Goal: Transaction & Acquisition: Purchase product/service

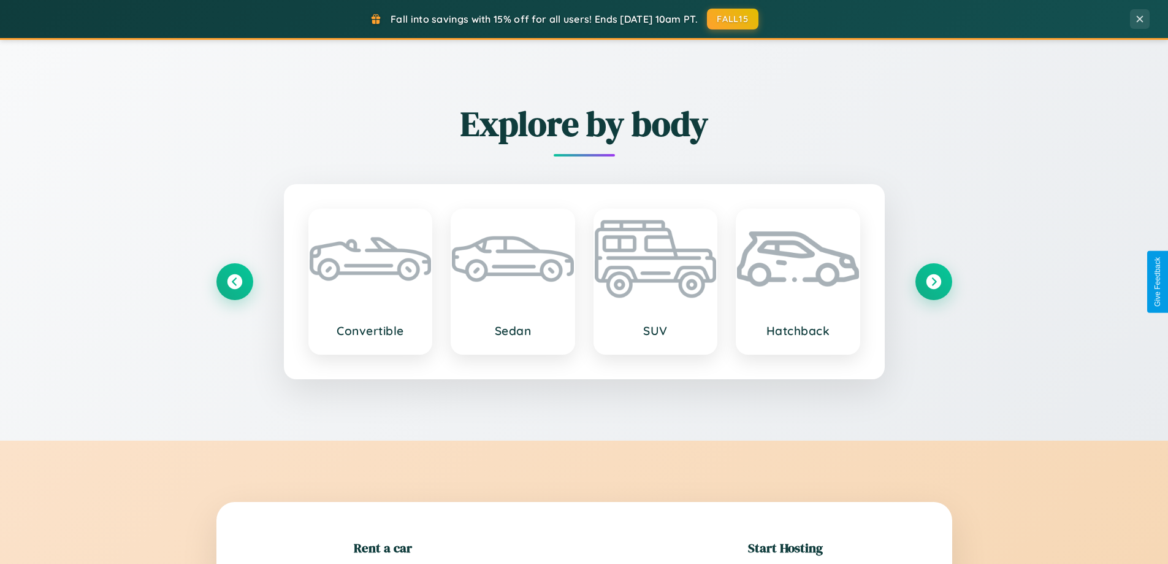
scroll to position [265, 0]
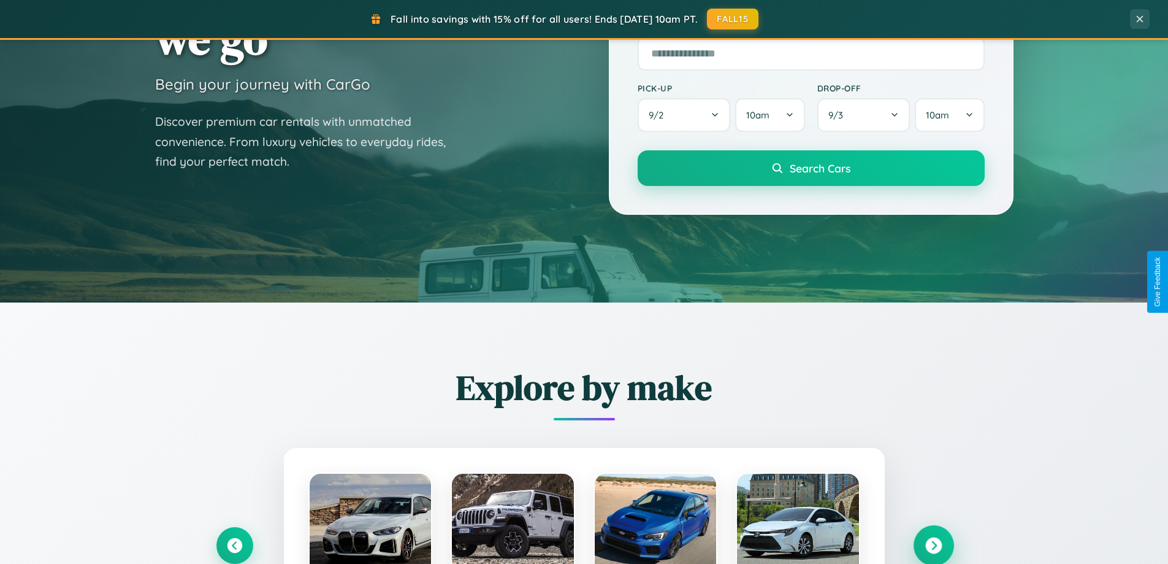
click at [934, 545] on icon at bounding box center [934, 545] width 17 height 17
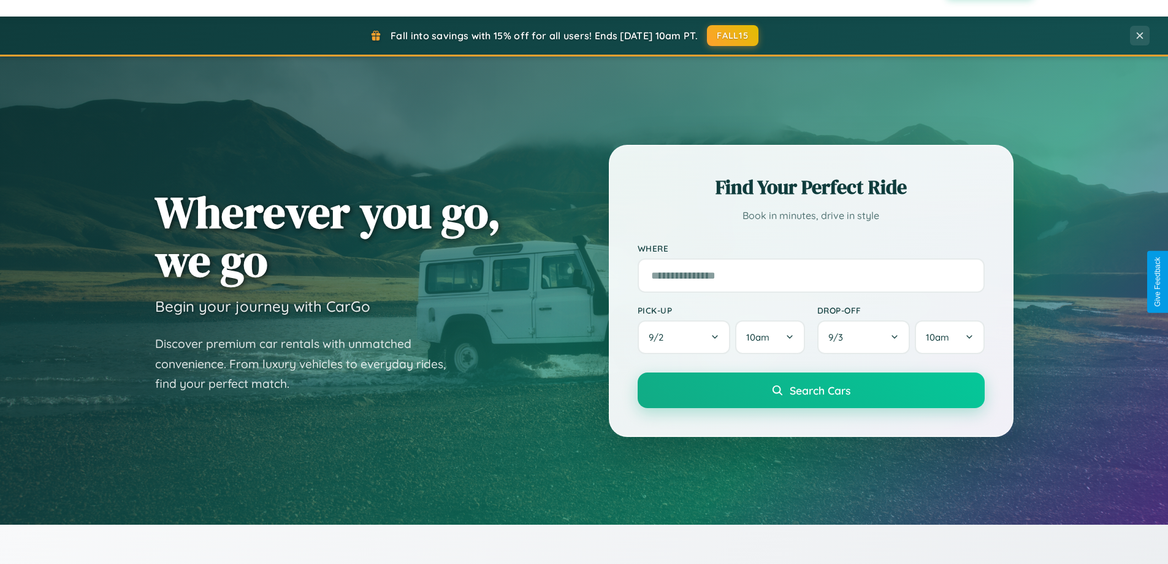
scroll to position [36, 0]
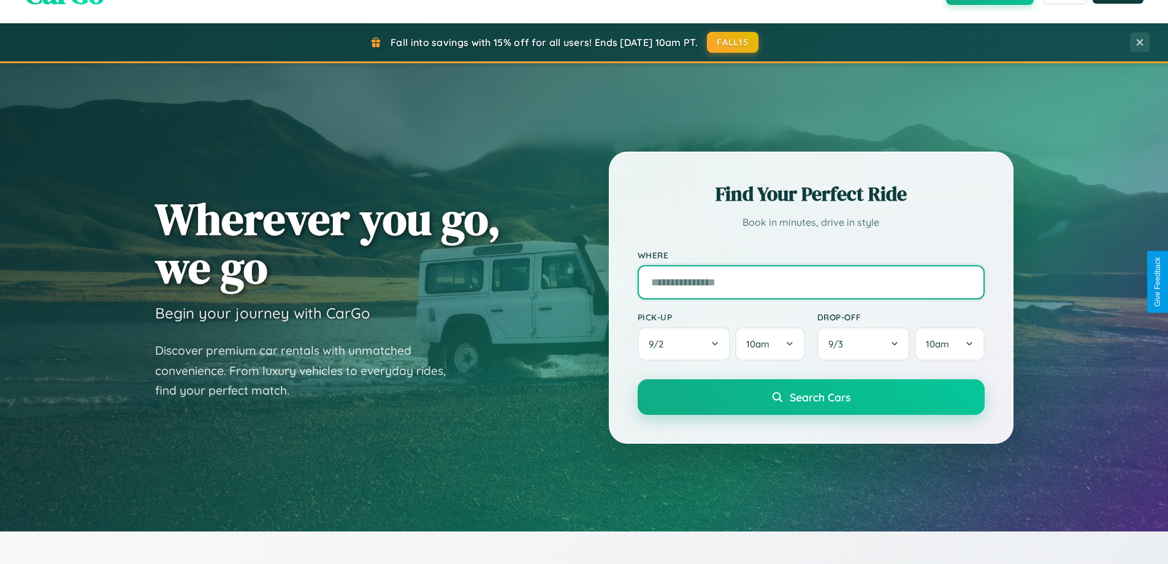
click at [811, 282] on input "text" at bounding box center [811, 282] width 347 height 34
type input "******"
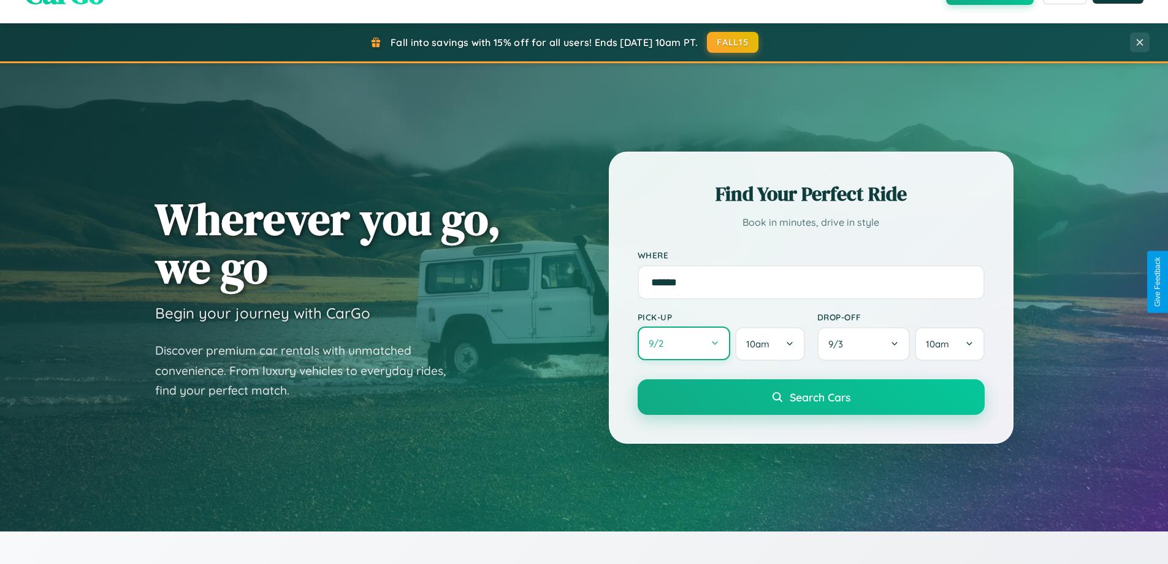
click at [684, 343] on button "9 / 2" at bounding box center [684, 343] width 93 height 34
select select "*"
select select "****"
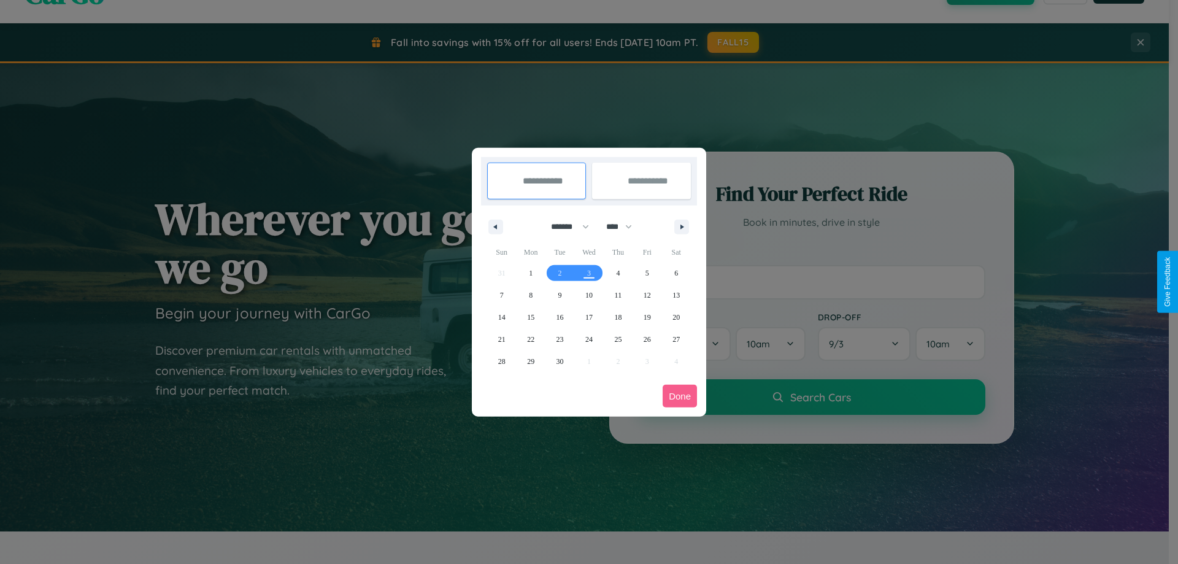
drag, startPoint x: 564, startPoint y: 226, endPoint x: 589, endPoint y: 246, distance: 31.4
click at [564, 226] on select "******* ******** ***** ***** *** **** **** ****** ********* ******* ******** **…" at bounding box center [568, 227] width 52 height 20
select select "*"
click at [624, 226] on select "**** **** **** **** **** **** **** **** **** **** **** **** **** **** **** ****…" at bounding box center [618, 227] width 37 height 20
select select "****"
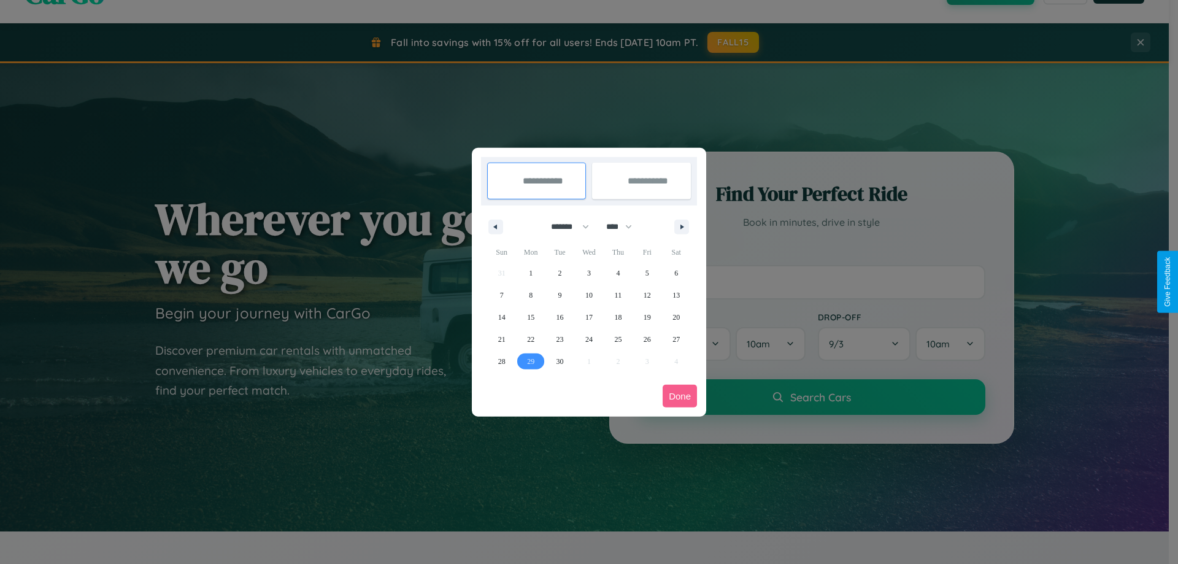
click at [531, 361] on span "29" at bounding box center [530, 361] width 7 height 22
type input "**********"
click at [681, 226] on icon "button" at bounding box center [684, 226] width 6 height 5
select select "*"
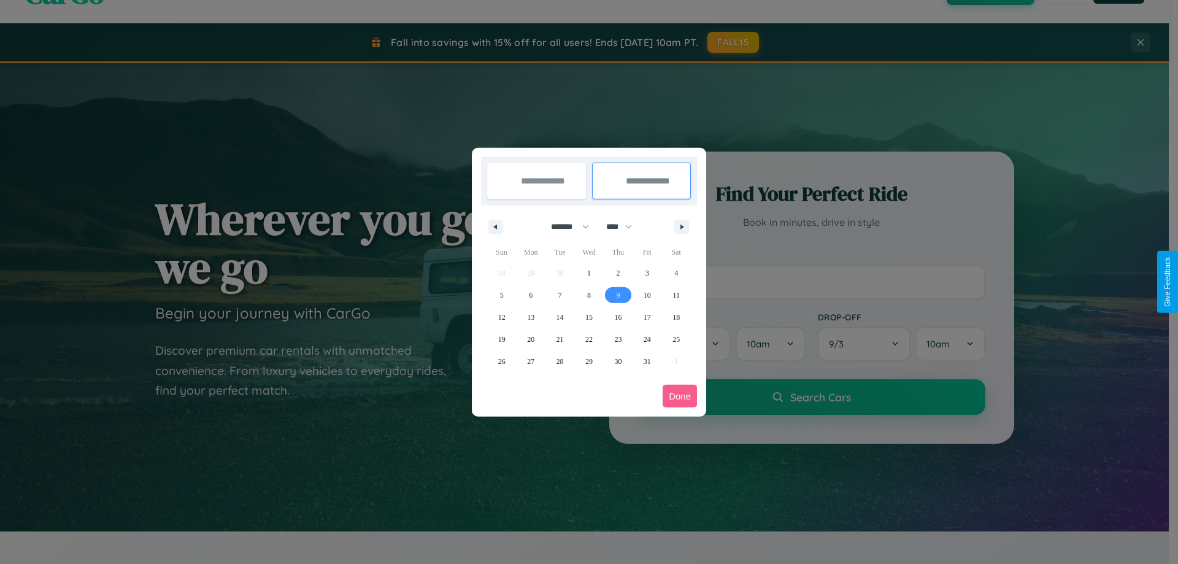
click at [618, 294] on span "9" at bounding box center [618, 295] width 4 height 22
type input "**********"
select select "*"
click at [680, 396] on button "Done" at bounding box center [679, 396] width 34 height 23
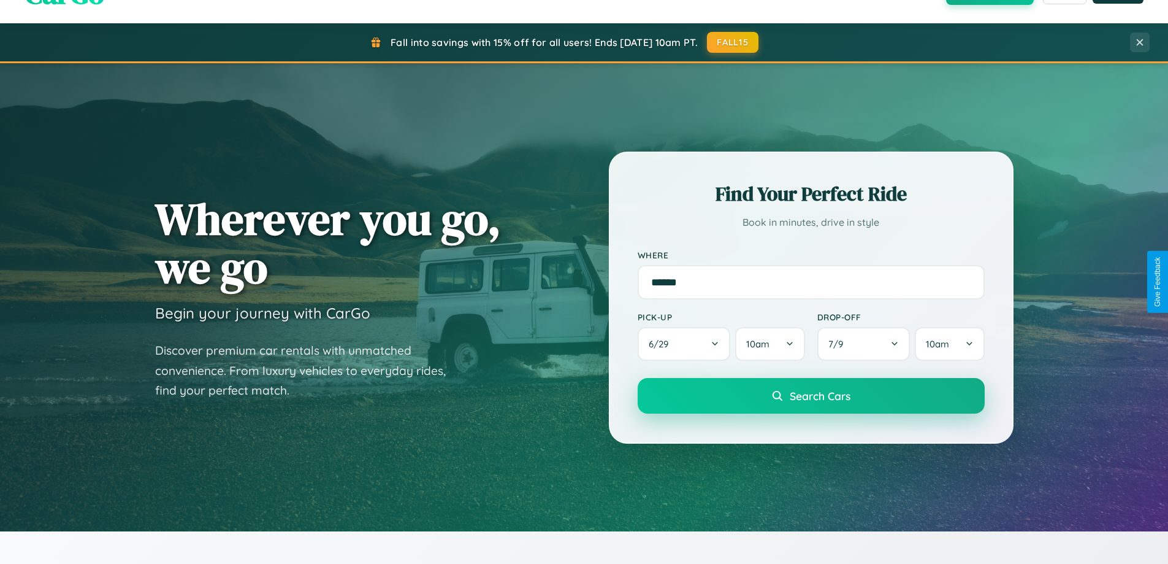
click at [811, 396] on span "Search Cars" at bounding box center [820, 395] width 61 height 13
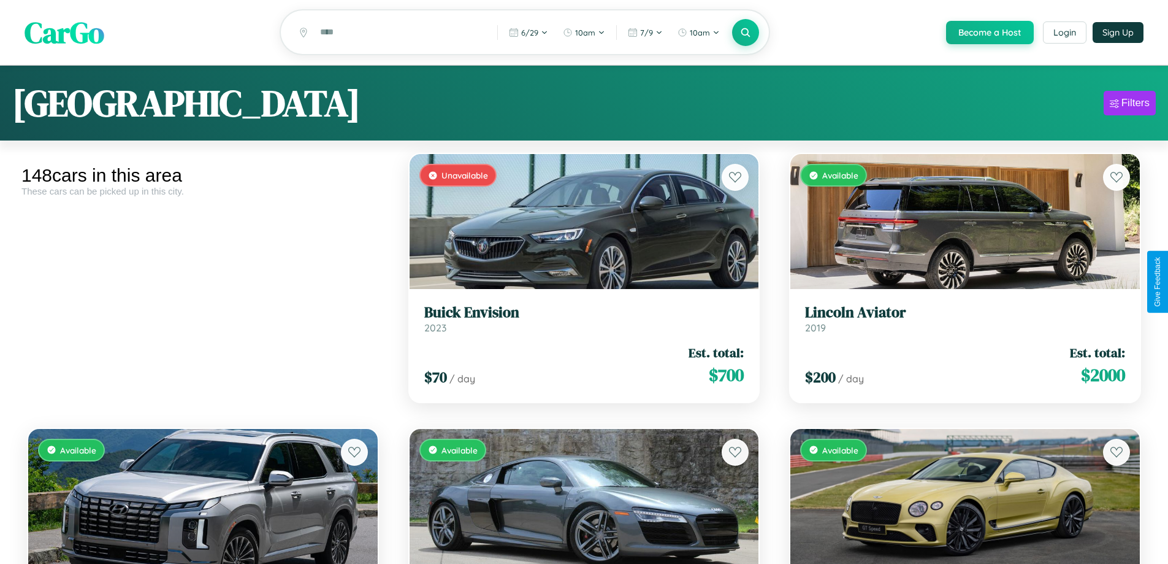
scroll to position [1271, 0]
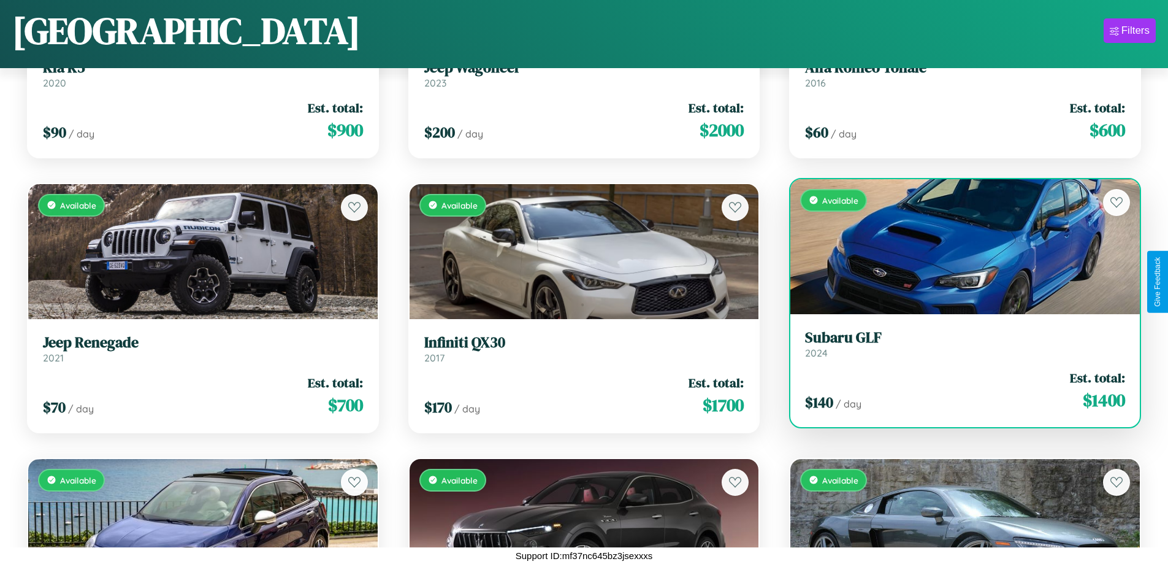
click at [957, 348] on link "Subaru GLF 2024" at bounding box center [965, 344] width 320 height 30
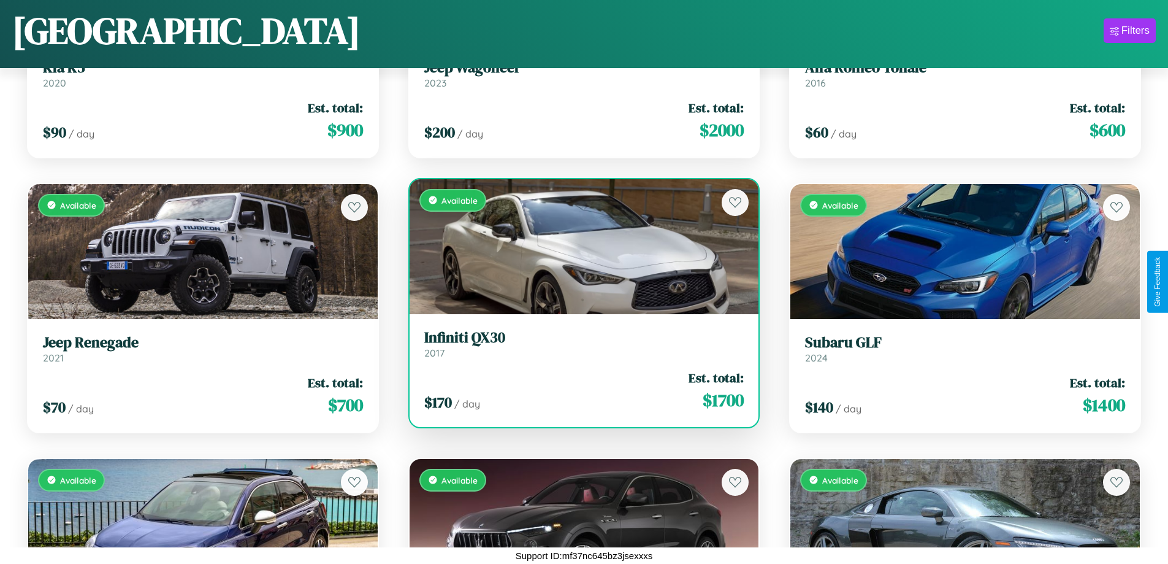
scroll to position [5666, 0]
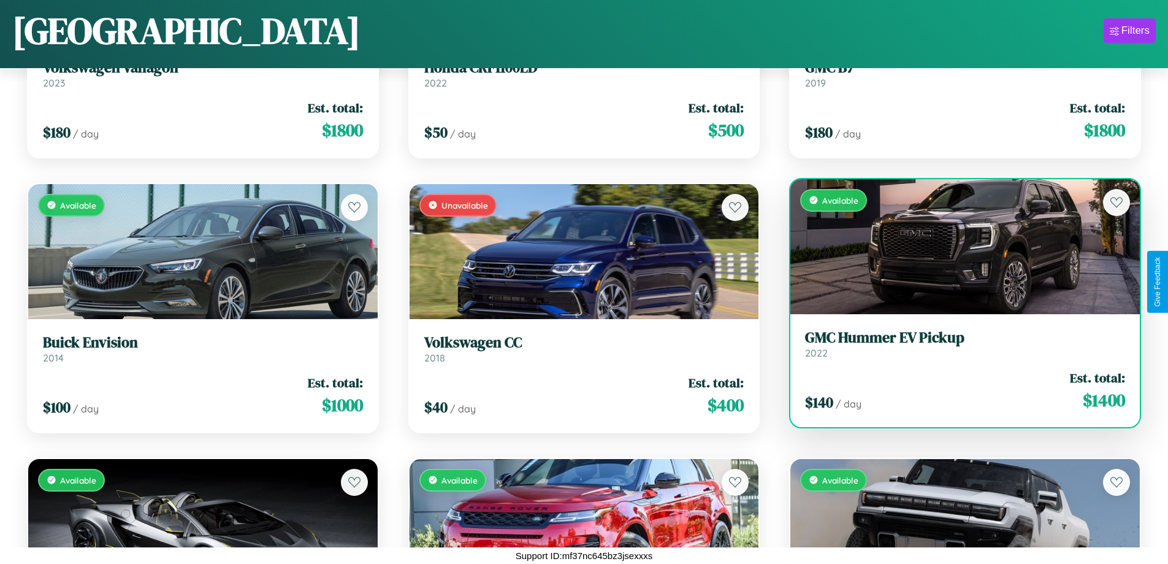
click at [957, 247] on div "Available" at bounding box center [966, 246] width 350 height 135
click at [957, 246] on div "Available" at bounding box center [966, 246] width 350 height 135
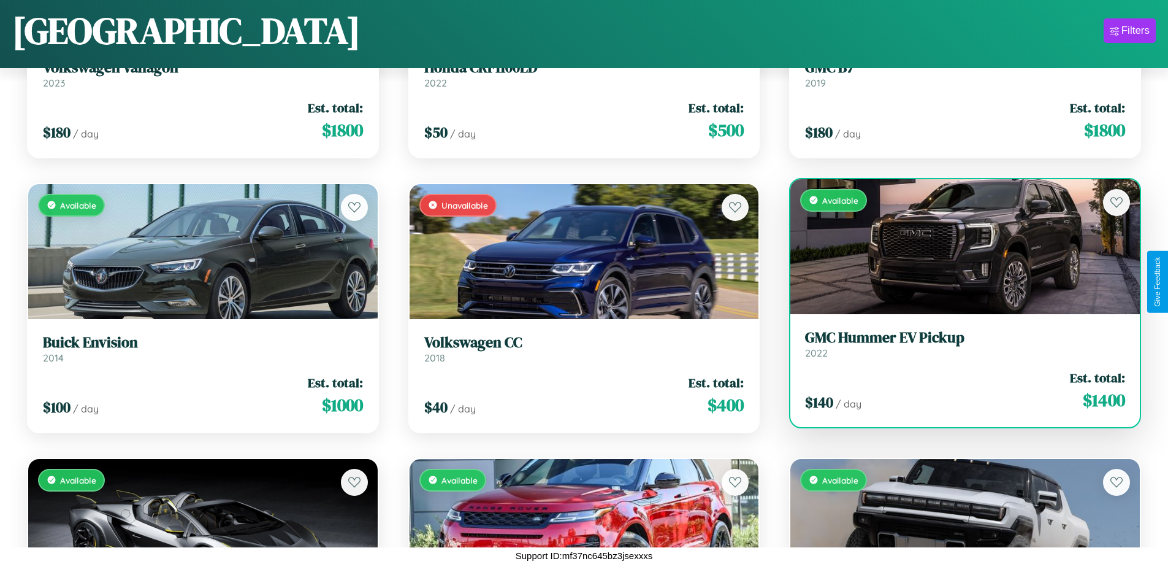
click at [957, 246] on div "Available" at bounding box center [966, 246] width 350 height 135
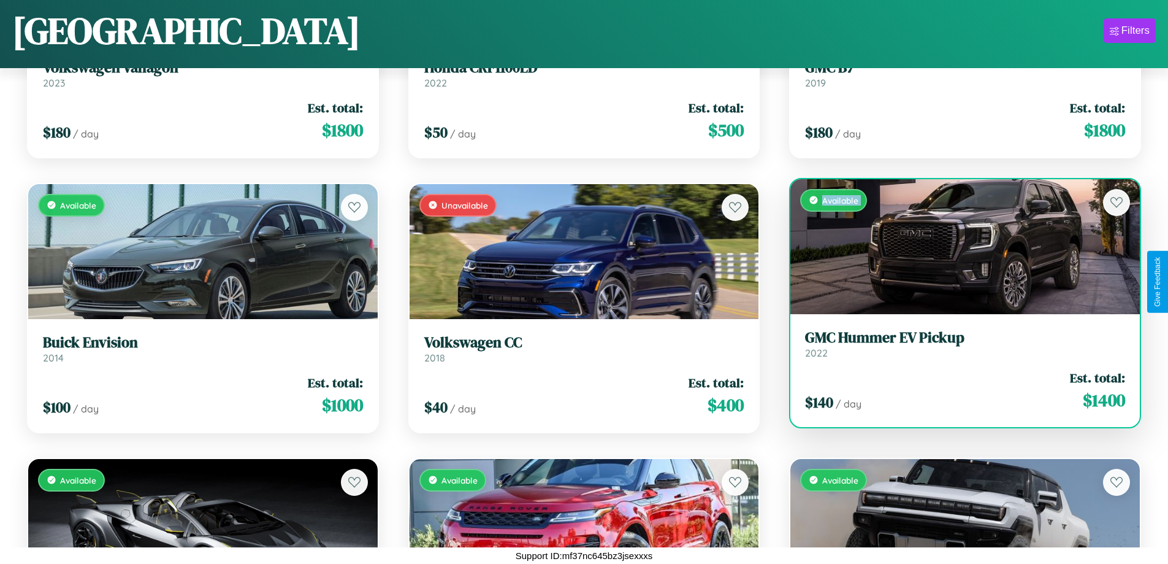
click at [957, 246] on div "Available" at bounding box center [966, 246] width 350 height 135
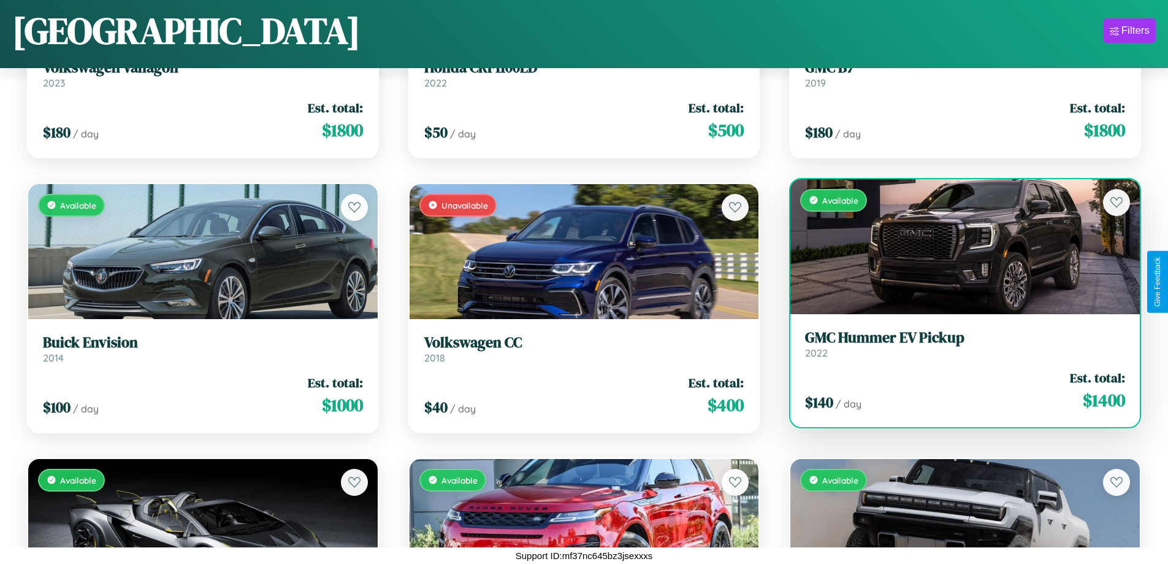
click at [957, 246] on div "Available" at bounding box center [966, 246] width 350 height 135
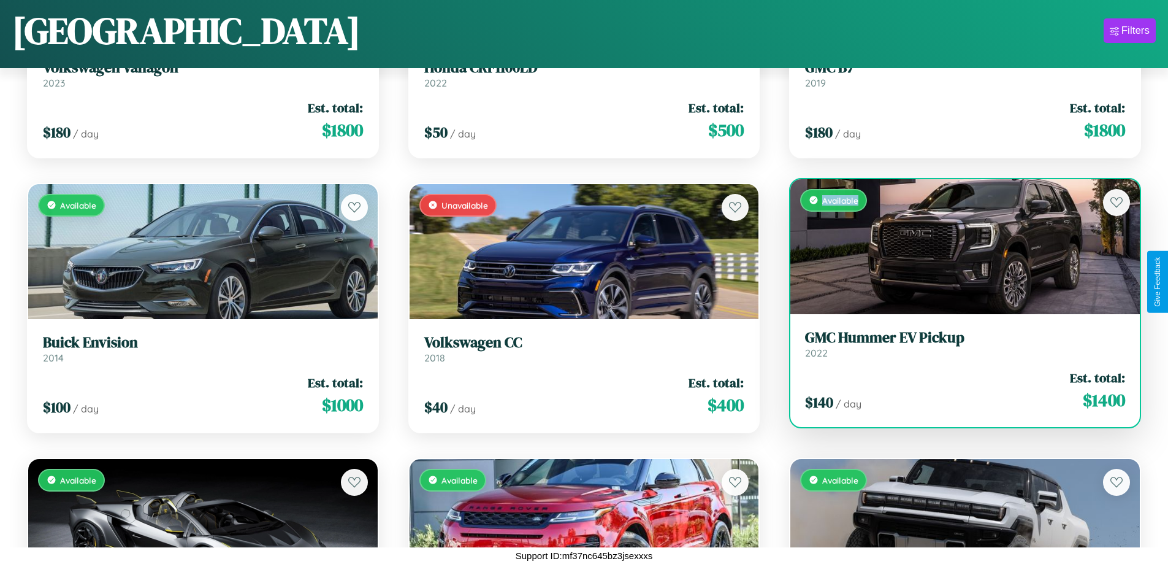
click at [957, 246] on div "Available" at bounding box center [966, 246] width 350 height 135
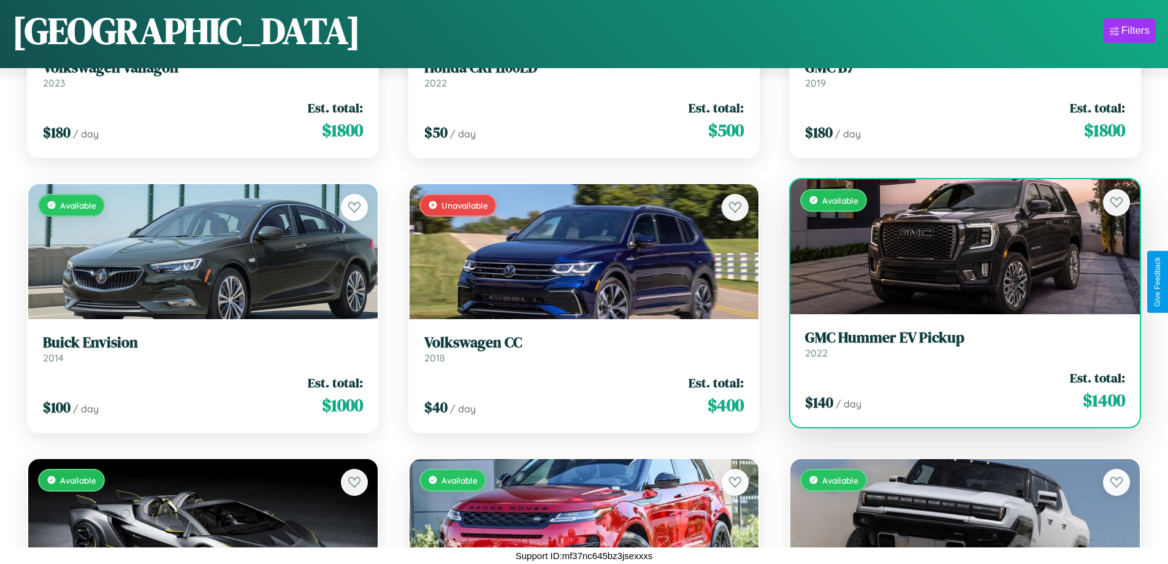
click at [957, 343] on h3 "GMC Hummer EV Pickup" at bounding box center [965, 338] width 320 height 18
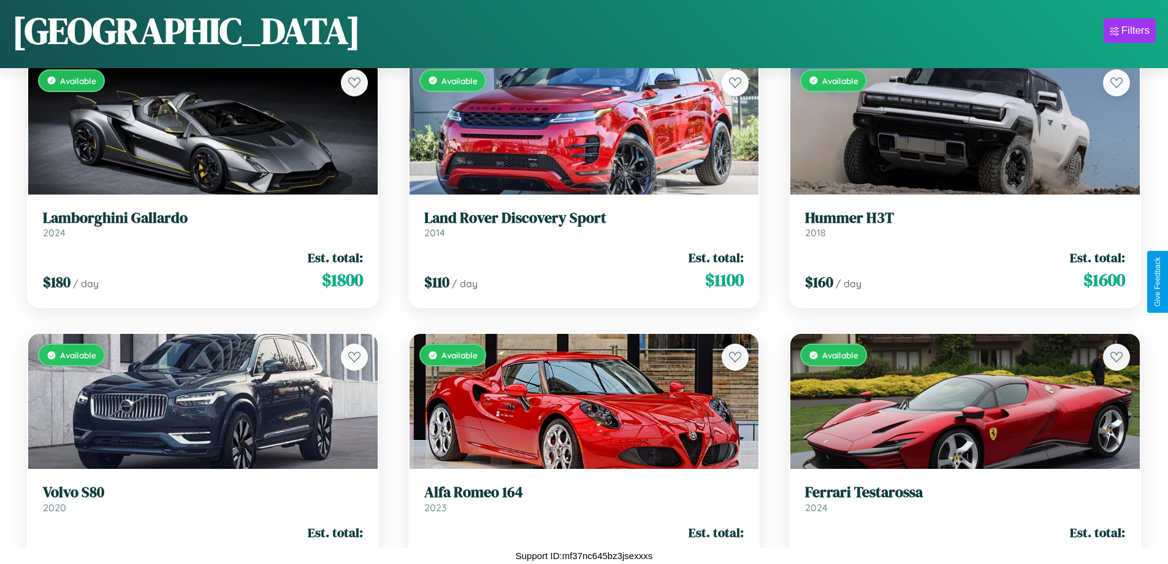
scroll to position [6490, 0]
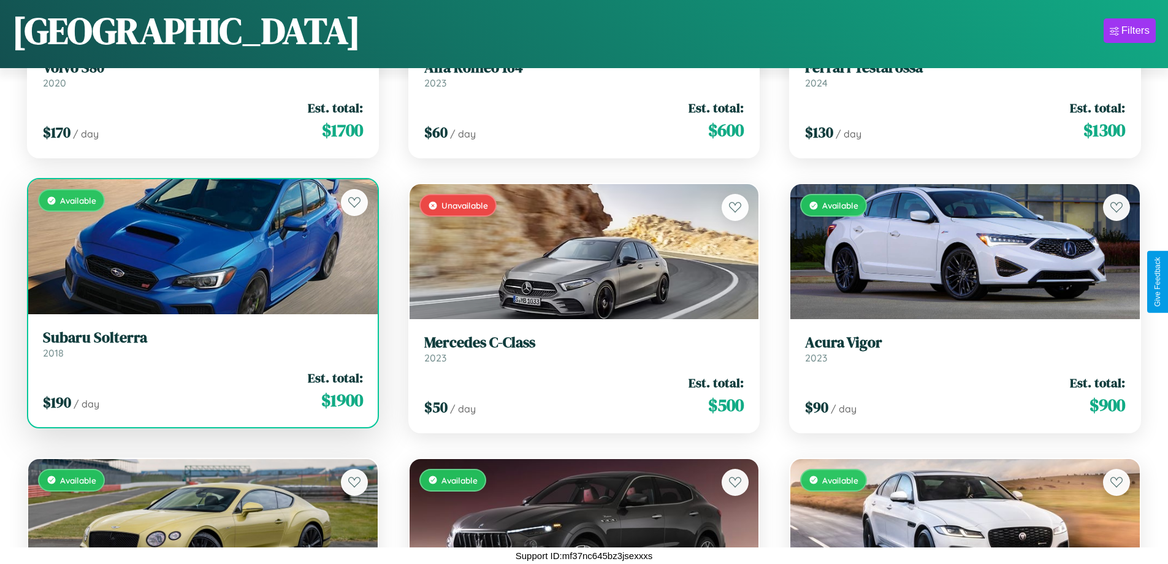
click at [201, 343] on h3 "Subaru Solterra" at bounding box center [203, 338] width 320 height 18
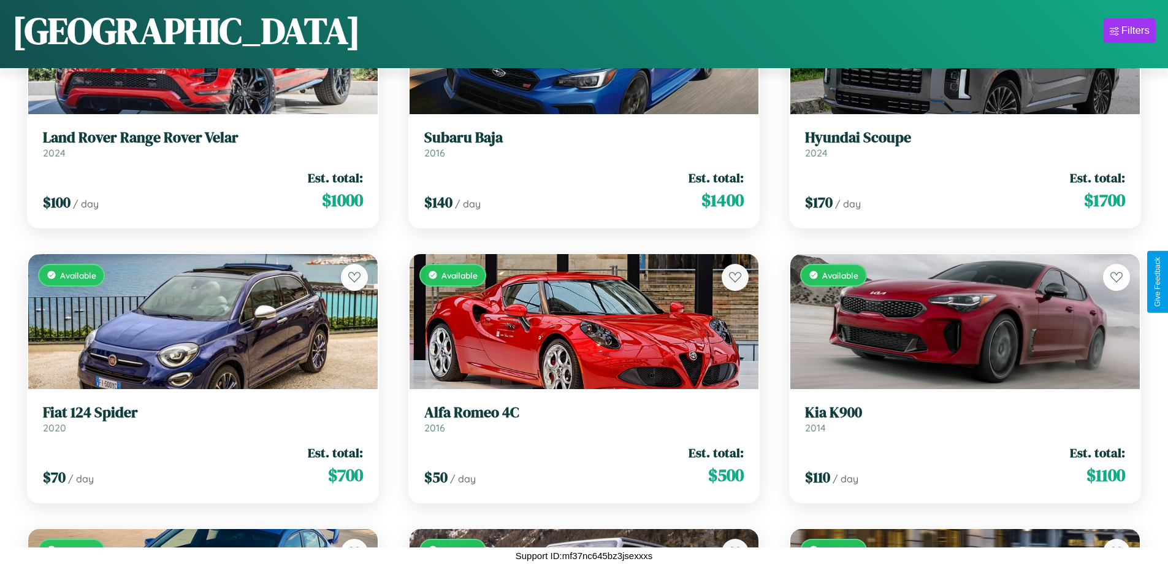
scroll to position [11159, 0]
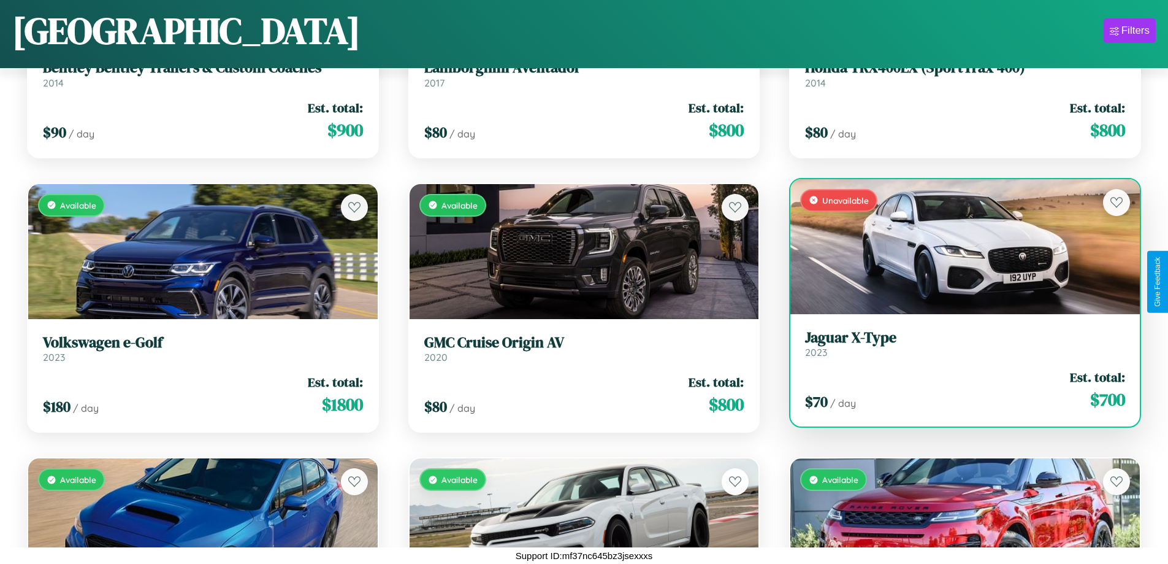
click at [957, 346] on link "Jaguar X-Type 2023" at bounding box center [965, 344] width 320 height 30
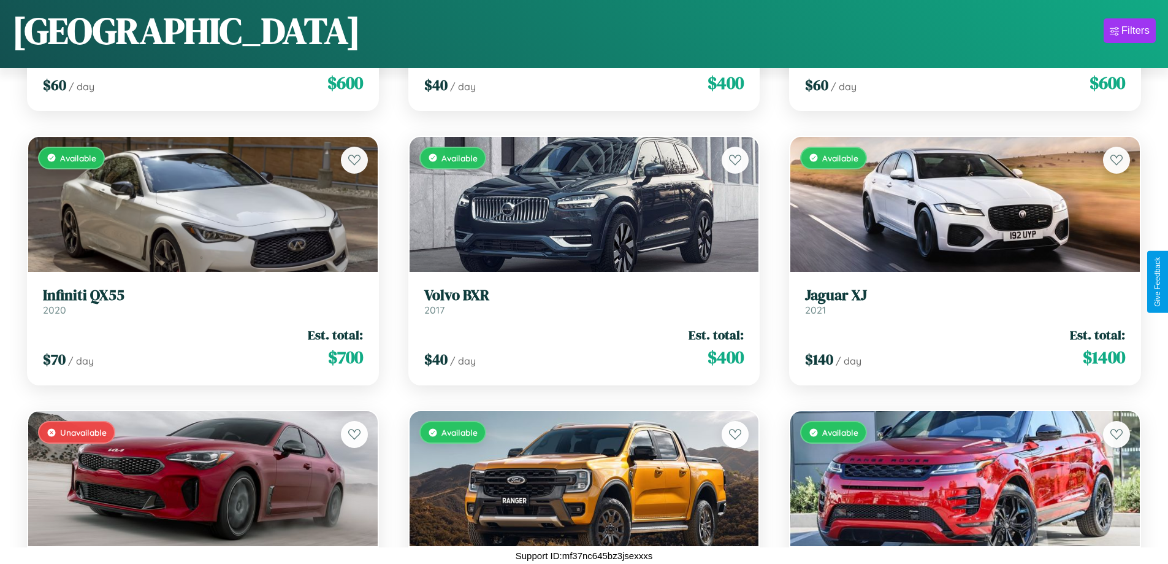
scroll to position [4018, 0]
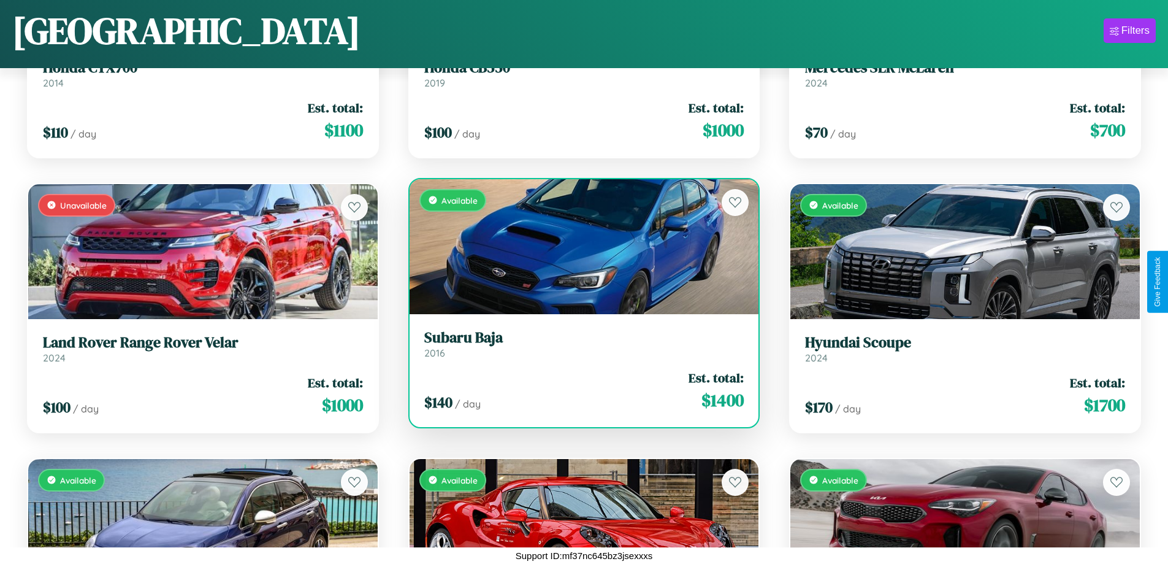
click at [579, 246] on div "Available" at bounding box center [585, 246] width 350 height 135
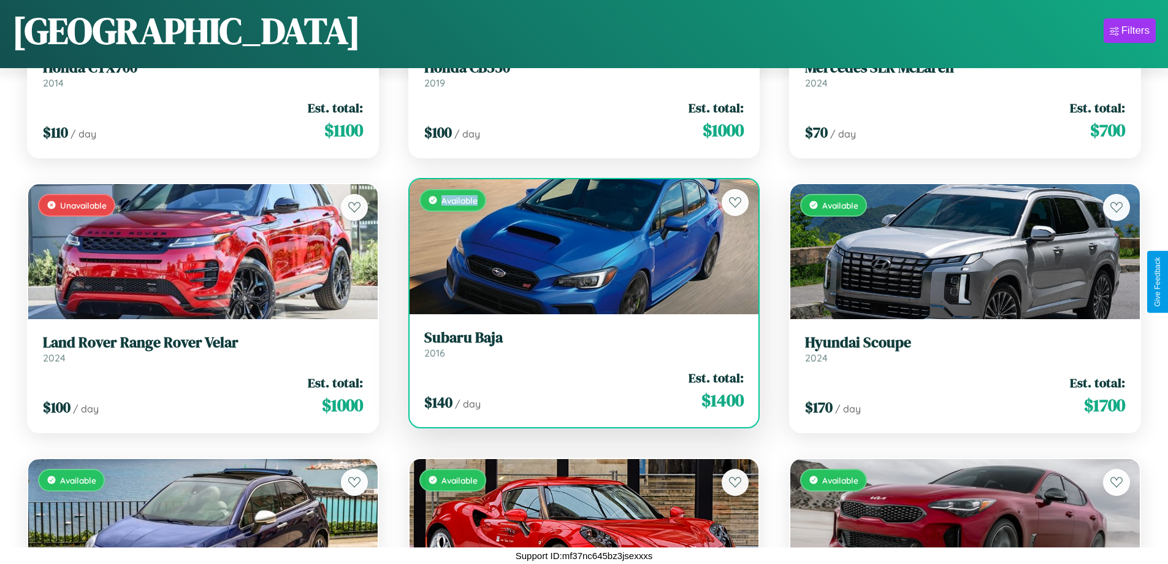
click at [579, 246] on div "Available" at bounding box center [585, 246] width 350 height 135
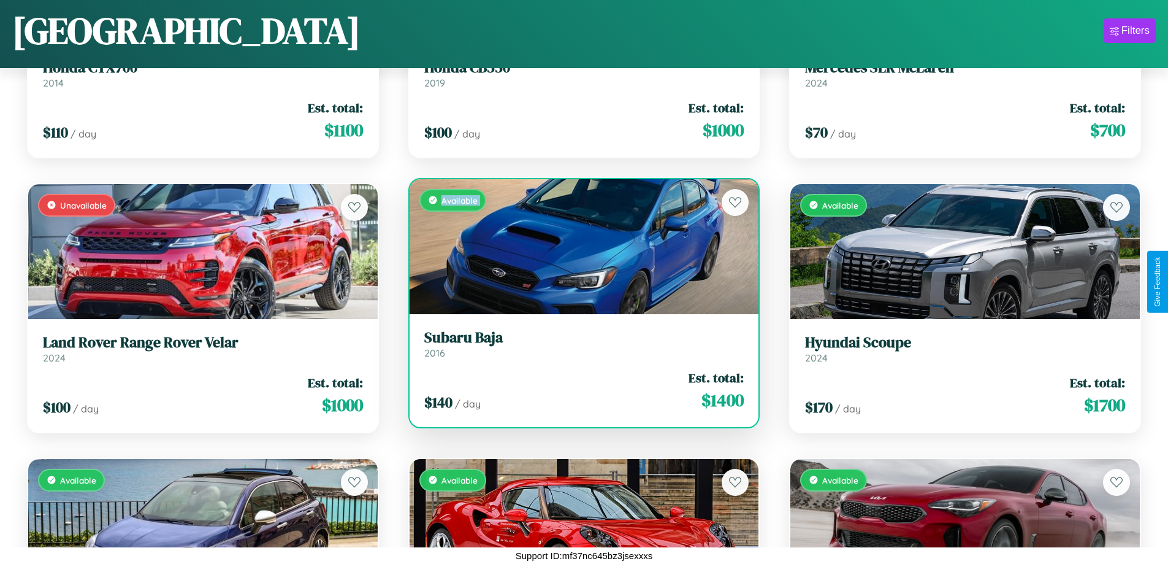
click at [579, 246] on div "Available" at bounding box center [585, 246] width 350 height 135
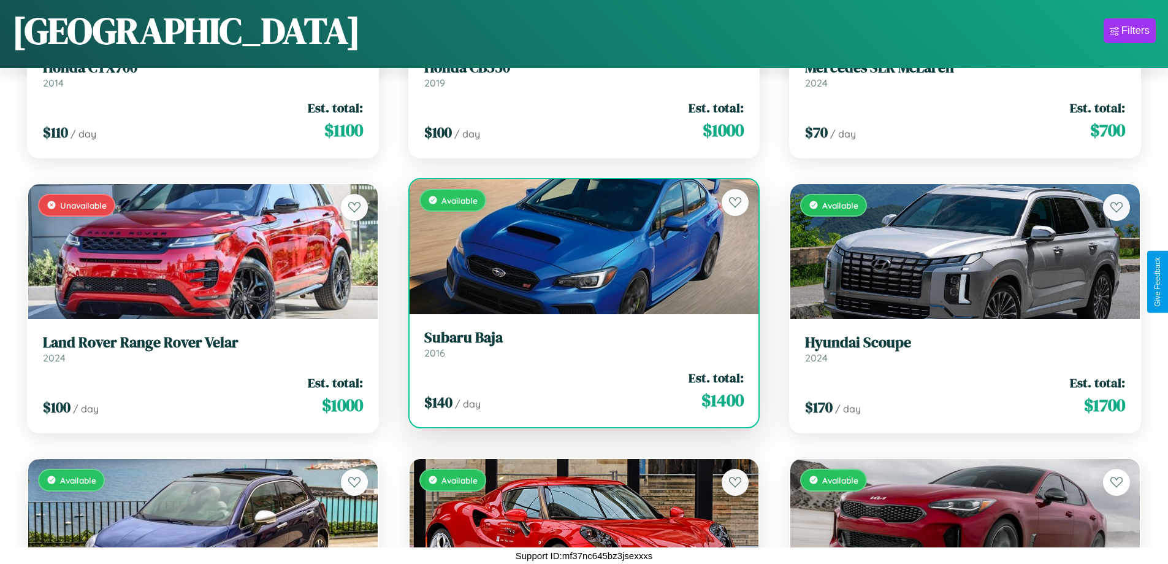
click at [579, 246] on div "Available" at bounding box center [585, 246] width 350 height 135
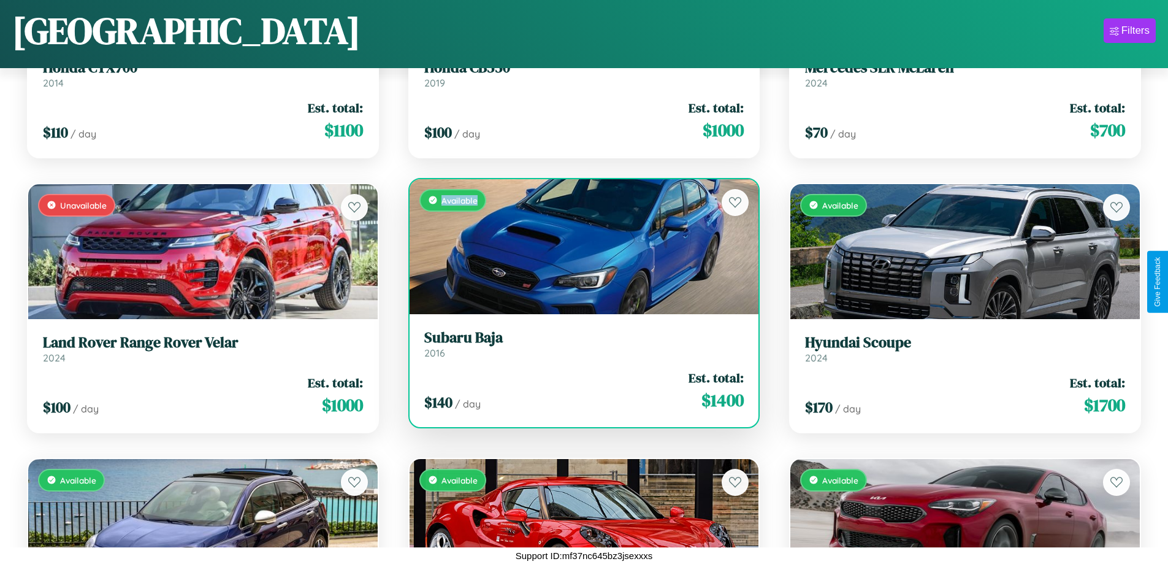
click at [579, 246] on div "Available" at bounding box center [585, 246] width 350 height 135
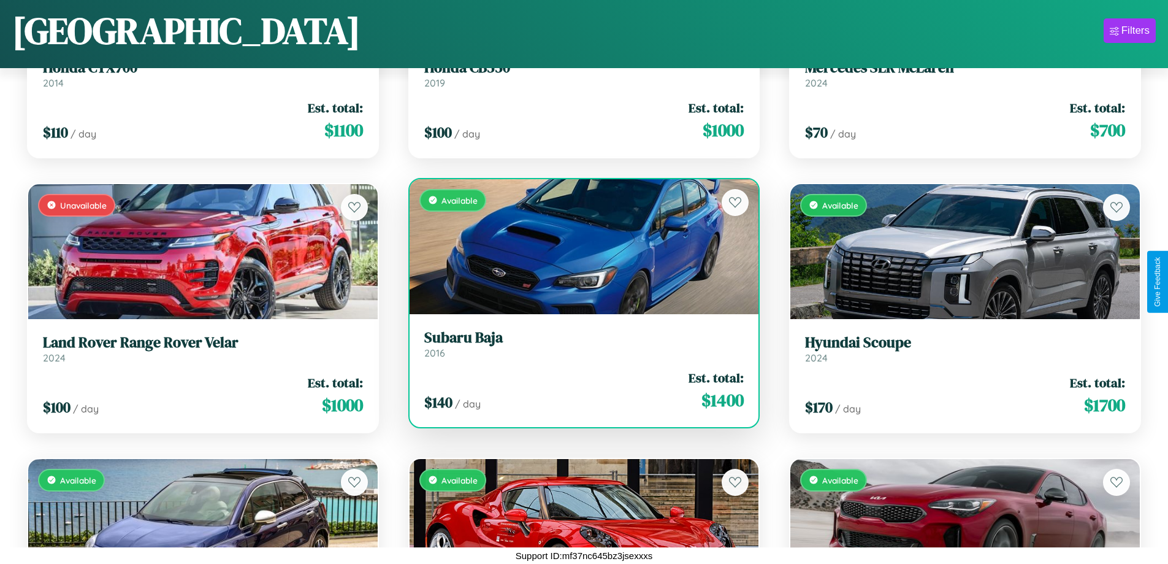
click at [579, 343] on h3 "Subaru Baja" at bounding box center [584, 338] width 320 height 18
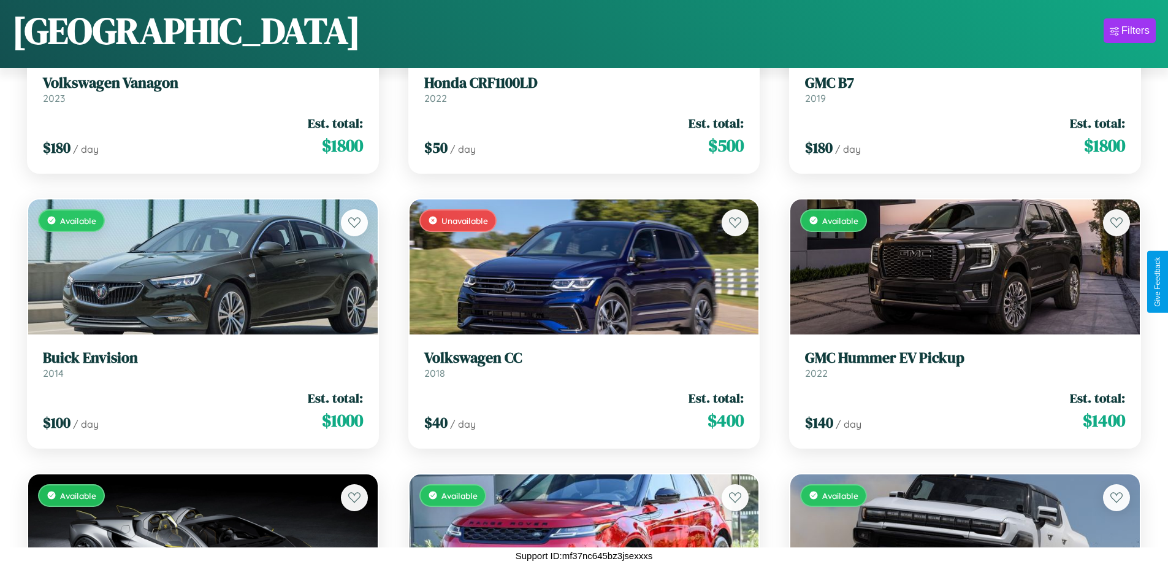
scroll to position [6490, 0]
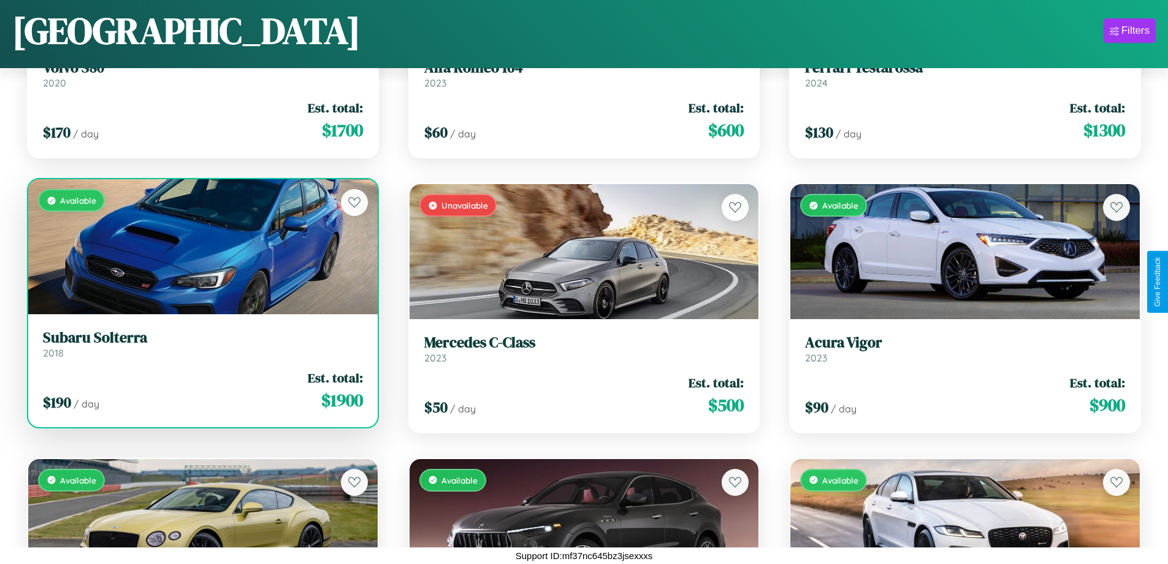
click at [201, 346] on link "Subaru Solterra 2018" at bounding box center [203, 344] width 320 height 30
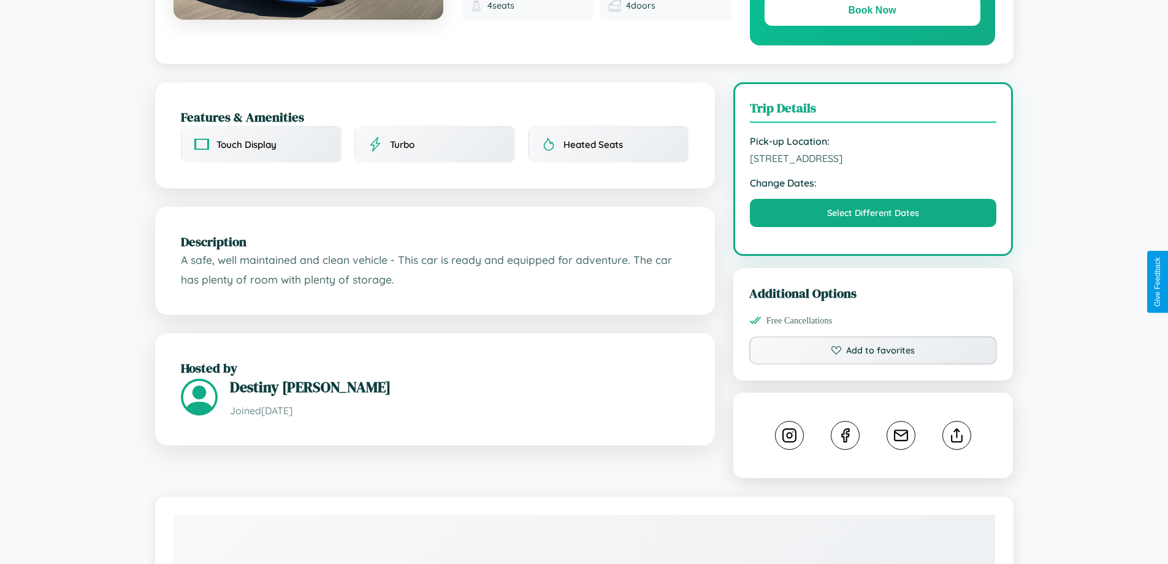
scroll to position [668, 0]
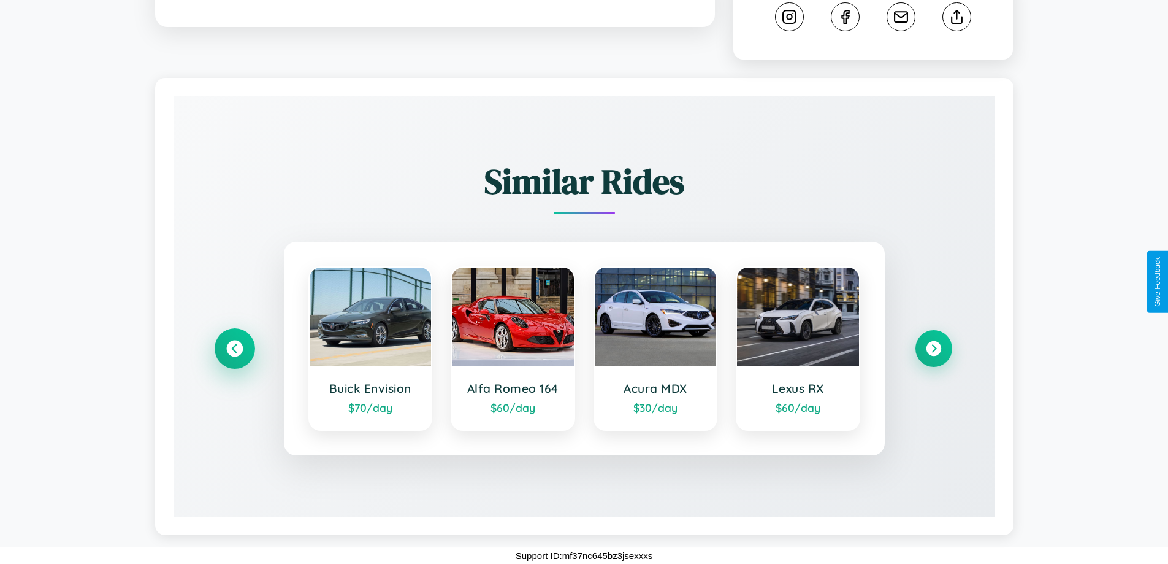
click at [234, 348] on icon at bounding box center [234, 348] width 17 height 17
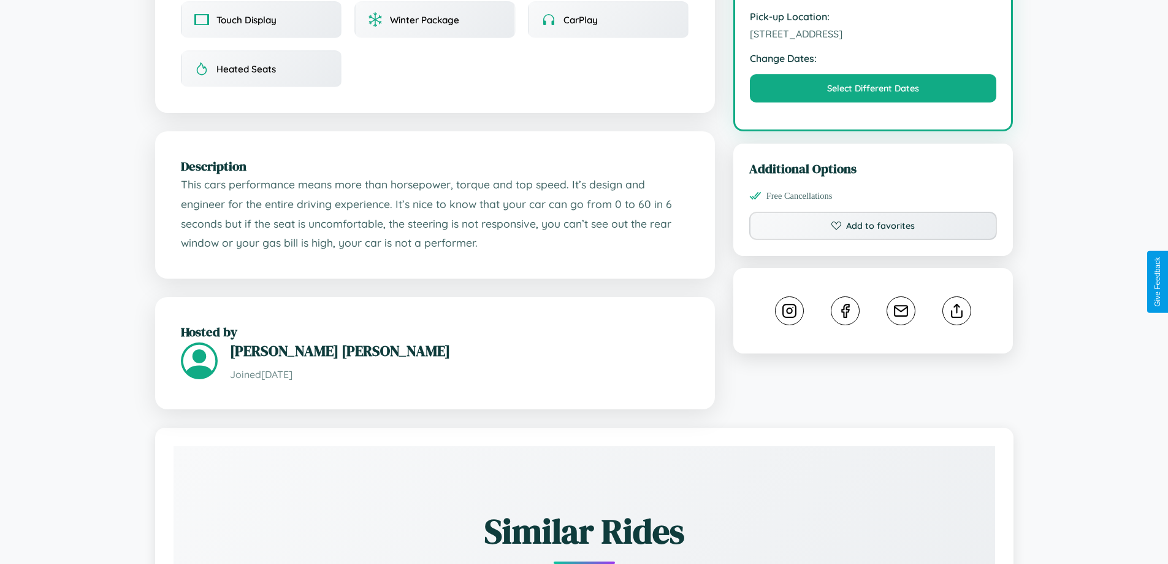
scroll to position [413, 0]
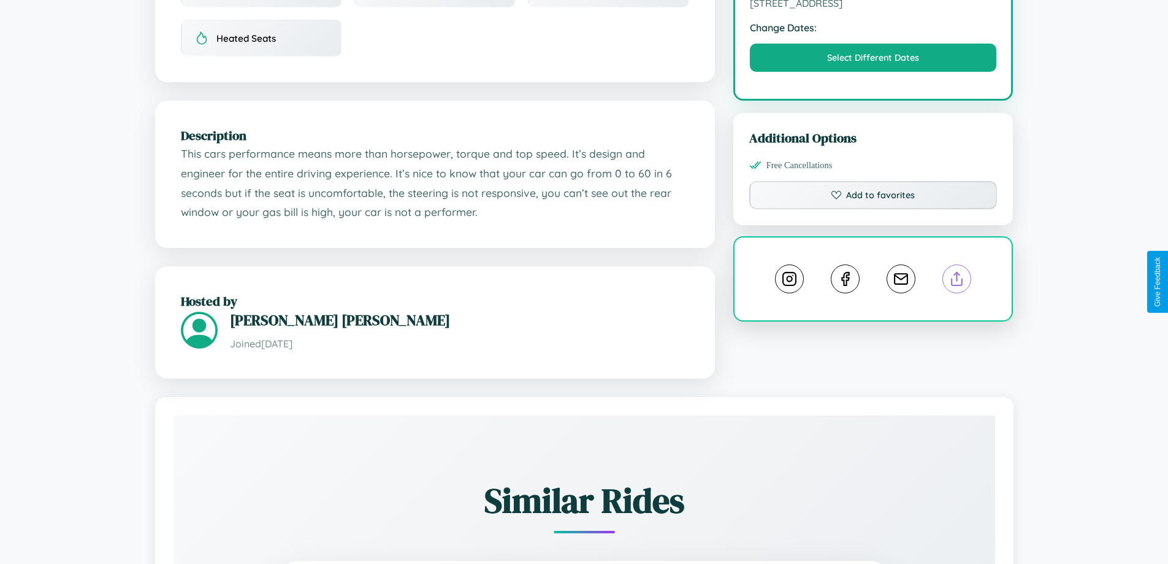
click at [957, 280] on line at bounding box center [957, 276] width 0 height 9
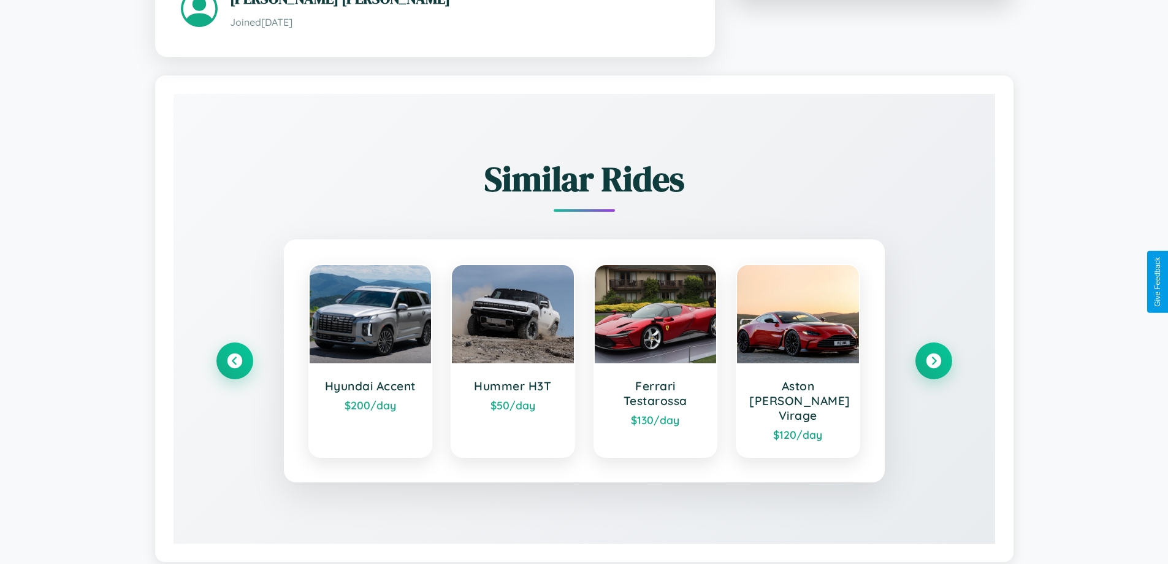
scroll to position [748, 0]
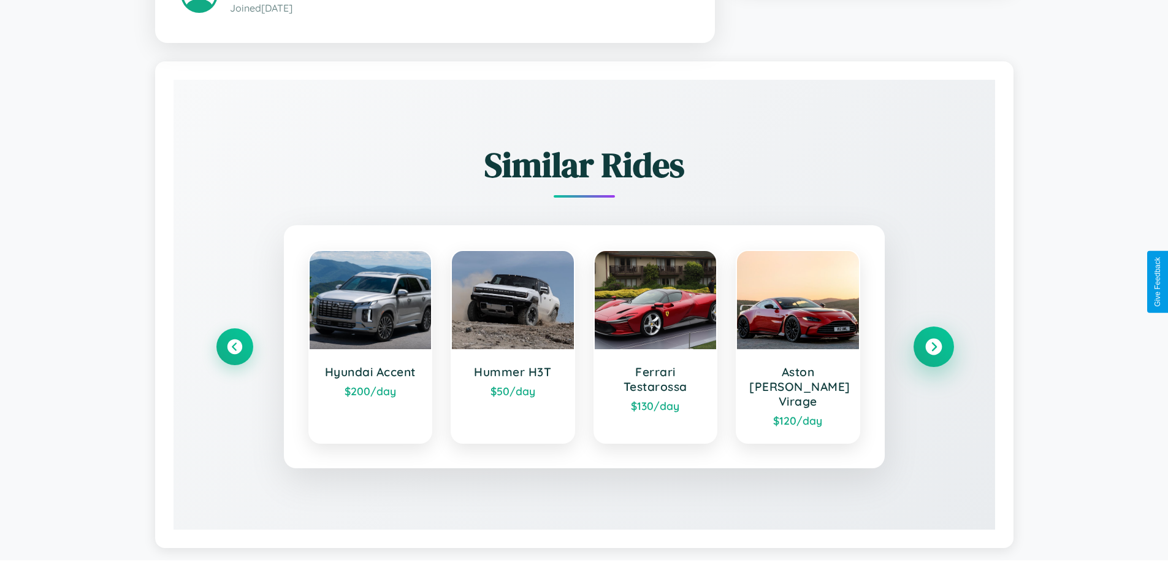
click at [934, 340] on icon at bounding box center [934, 346] width 17 height 17
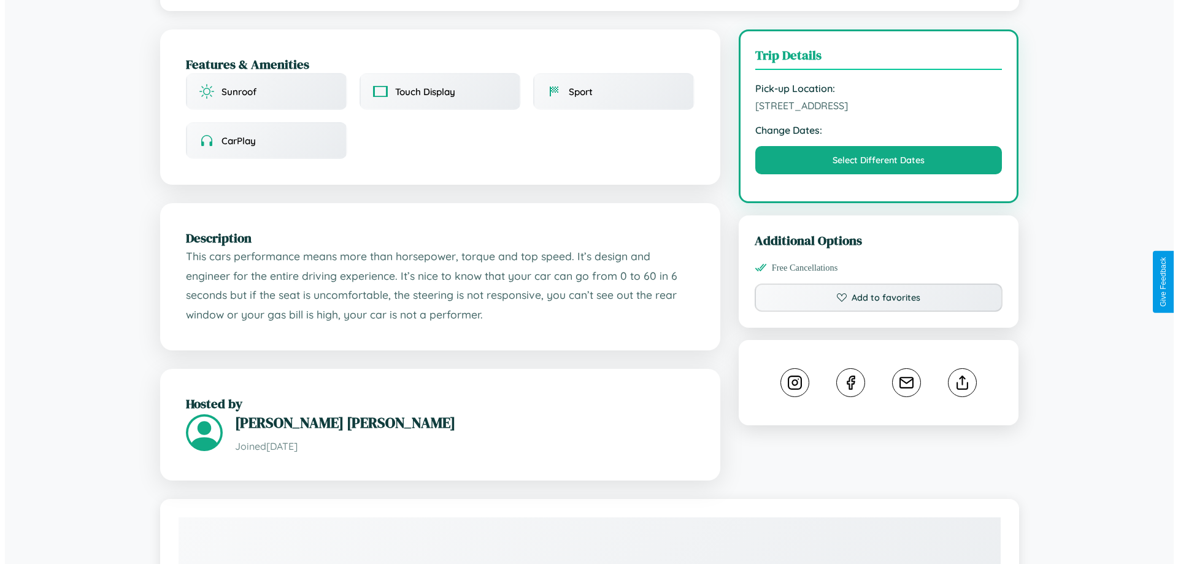
scroll to position [318, 0]
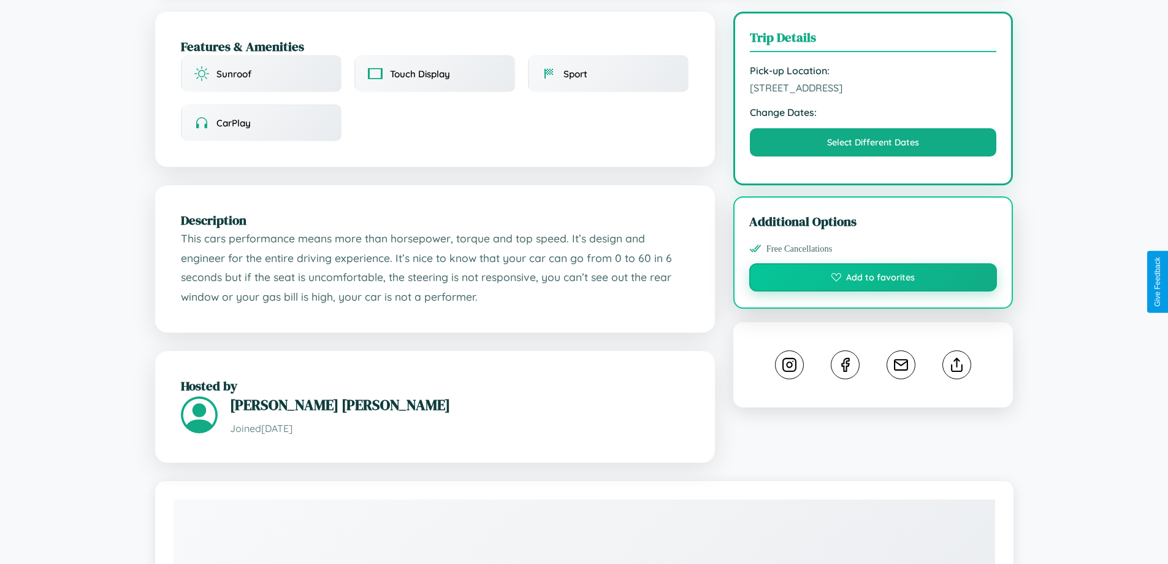
click at [873, 279] on button "Add to favorites" at bounding box center [874, 277] width 248 height 28
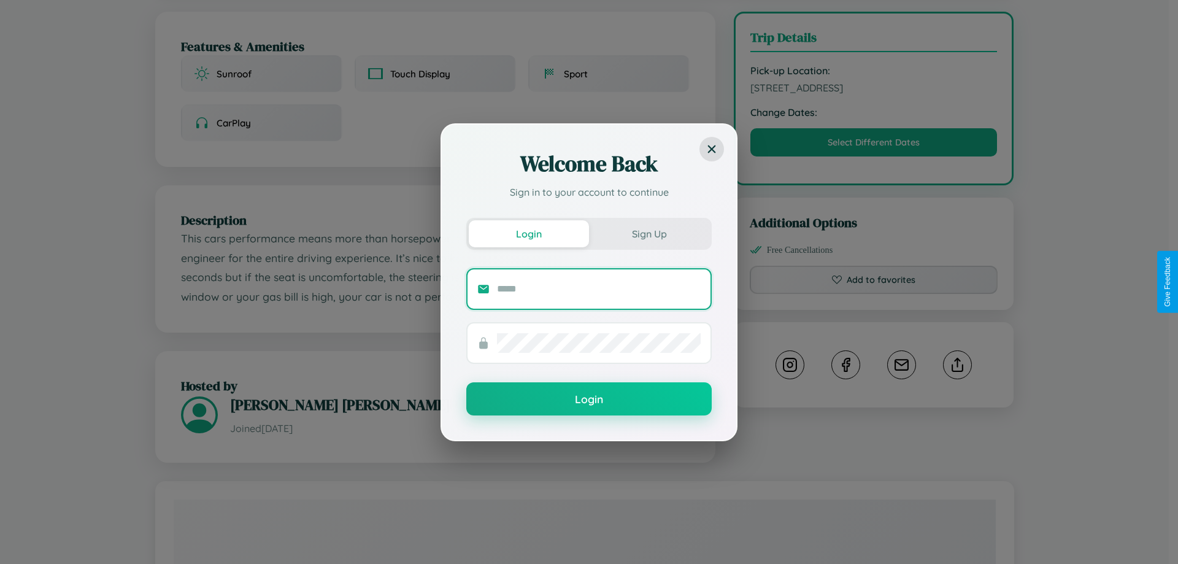
click at [599, 288] on input "text" at bounding box center [599, 289] width 204 height 20
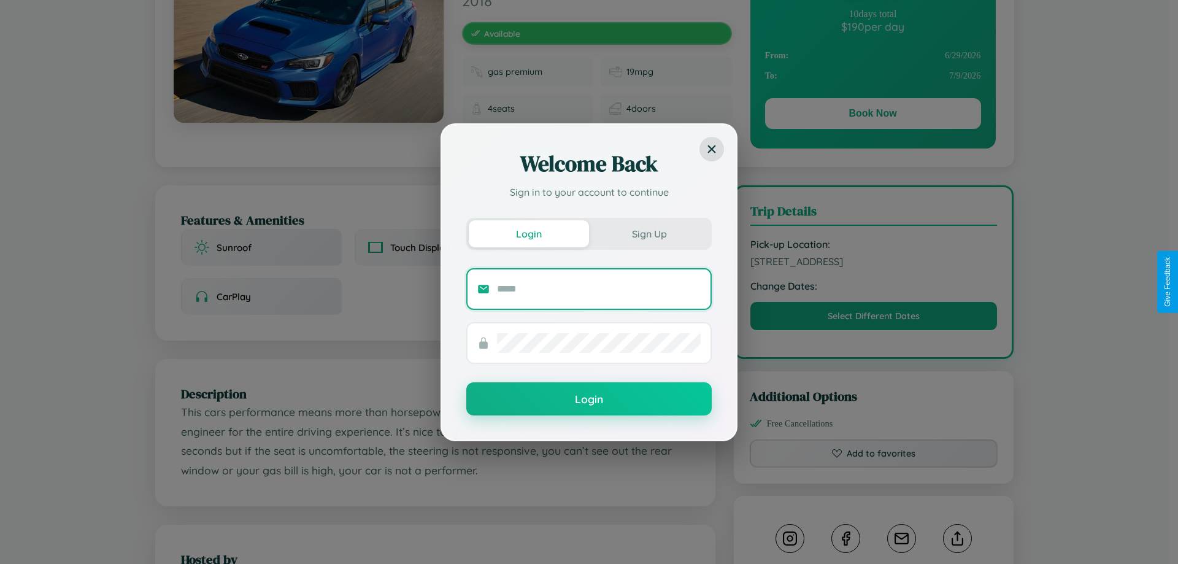
scroll to position [0, 0]
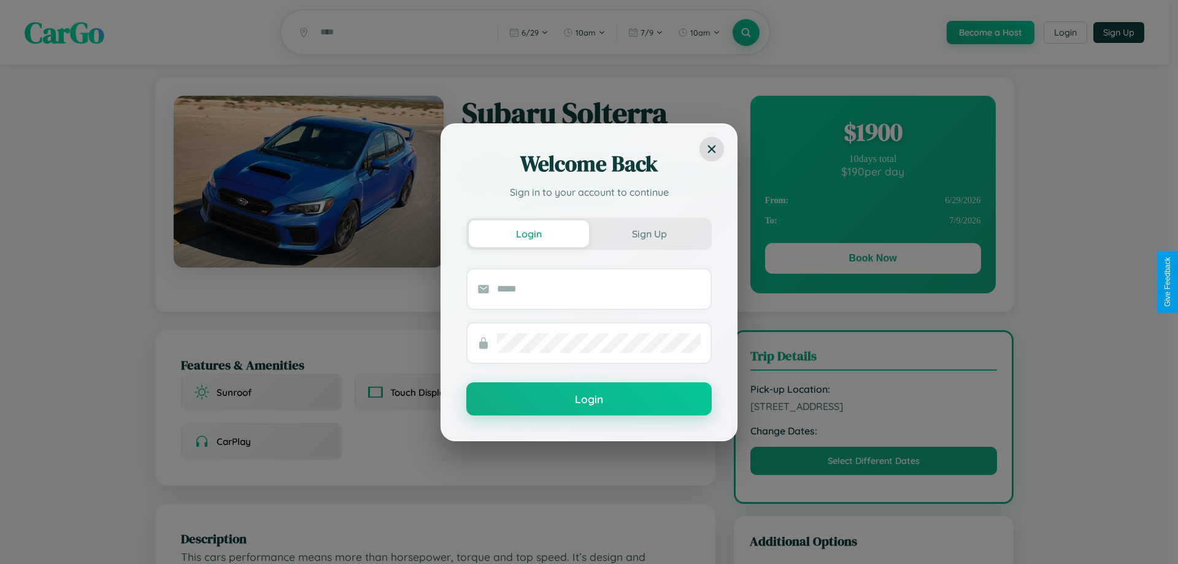
click at [872, 260] on div "Welcome Back Sign in to your account to continue Login Sign Up Login" at bounding box center [589, 282] width 1178 height 564
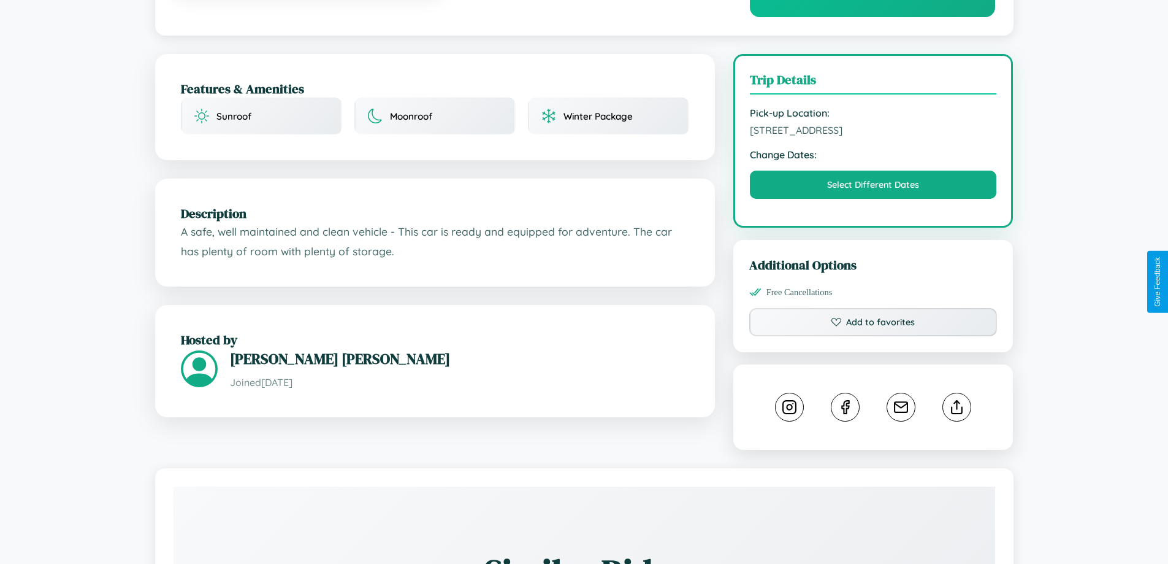
scroll to position [318, 0]
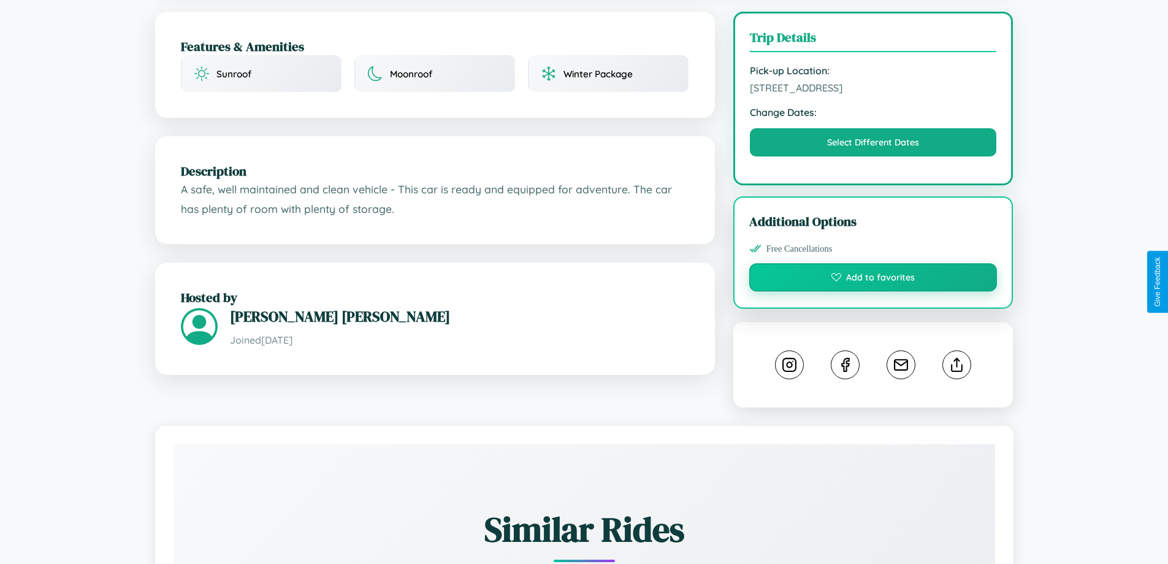
click at [873, 279] on button "Add to favorites" at bounding box center [874, 277] width 248 height 28
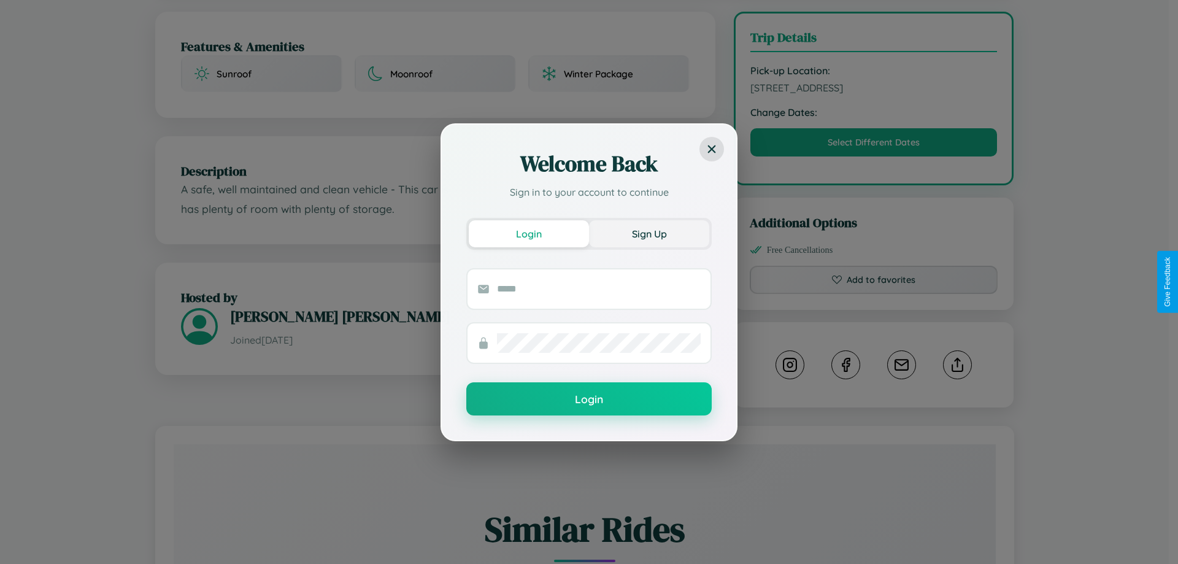
click at [649, 233] on button "Sign Up" at bounding box center [649, 233] width 120 height 27
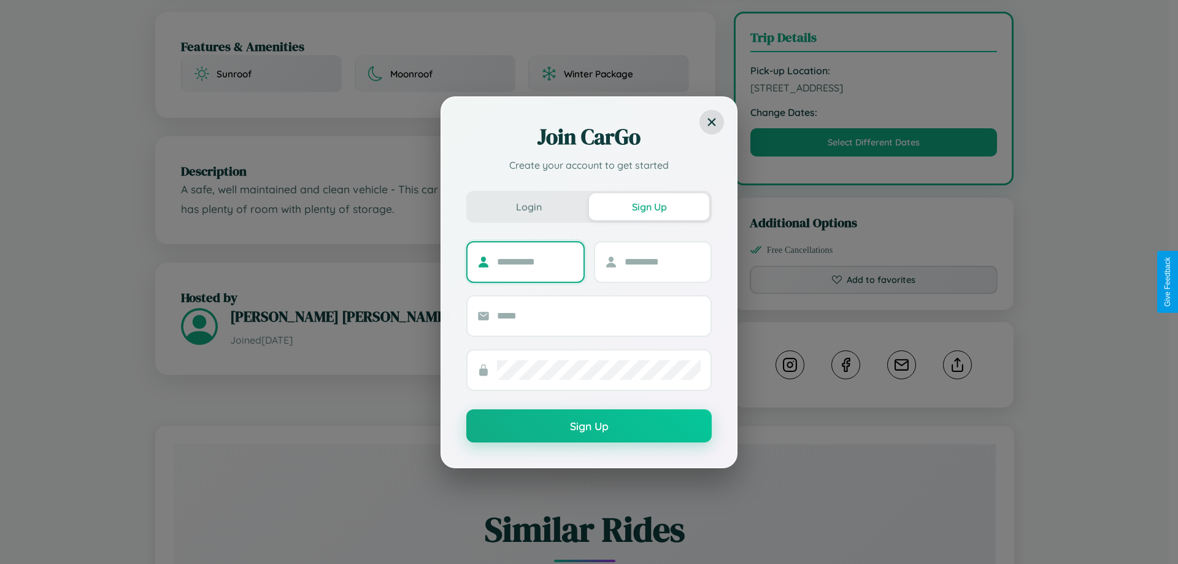
click at [535, 261] on input "text" at bounding box center [535, 262] width 77 height 20
type input "*********"
click at [662, 261] on input "text" at bounding box center [662, 262] width 77 height 20
type input "*****"
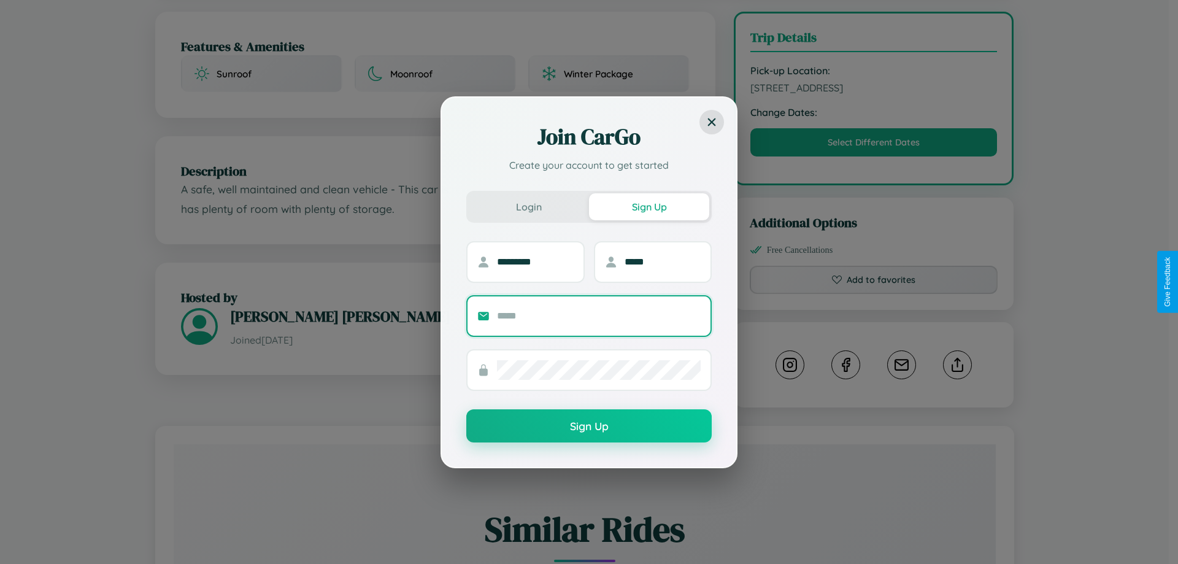
click at [599, 315] on input "text" at bounding box center [599, 316] width 204 height 20
type input "**********"
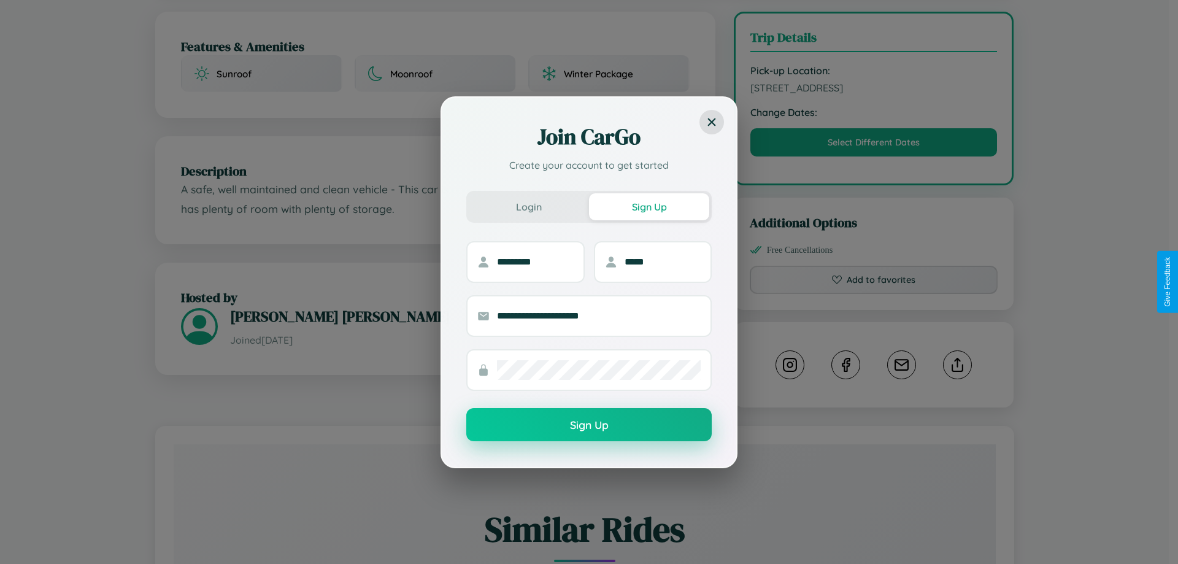
click at [589, 425] on button "Sign Up" at bounding box center [588, 424] width 245 height 33
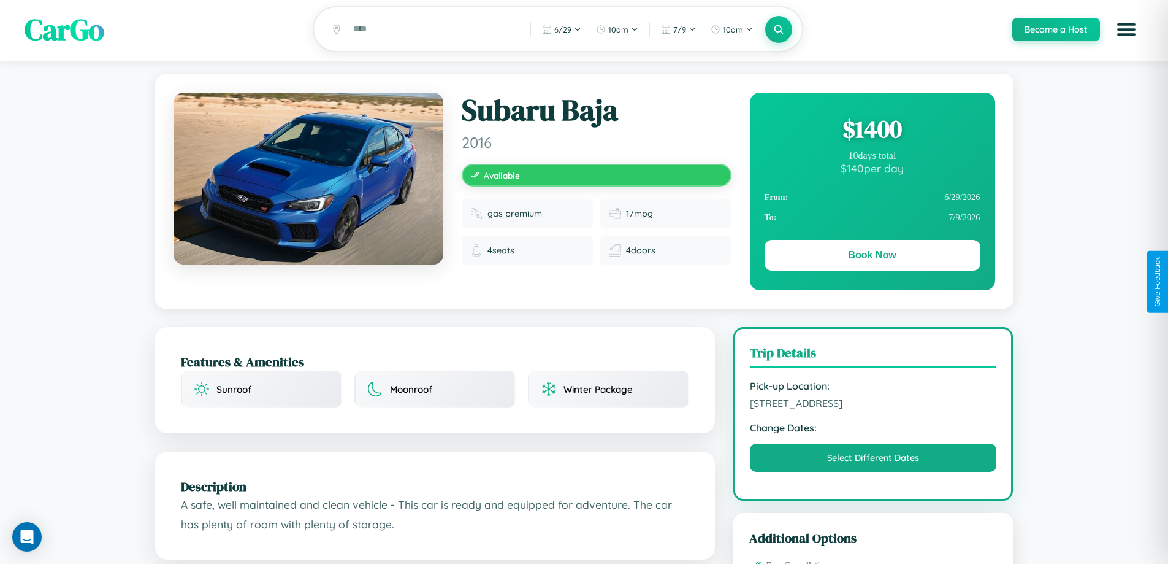
scroll to position [0, 0]
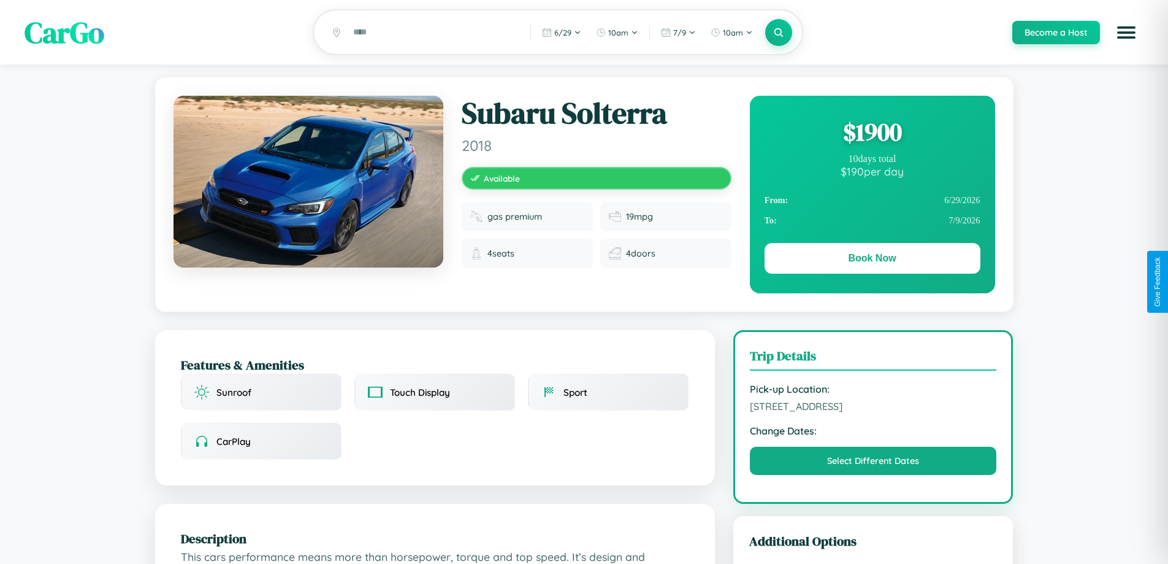
click at [872, 134] on div "$ 1900" at bounding box center [873, 131] width 216 height 33
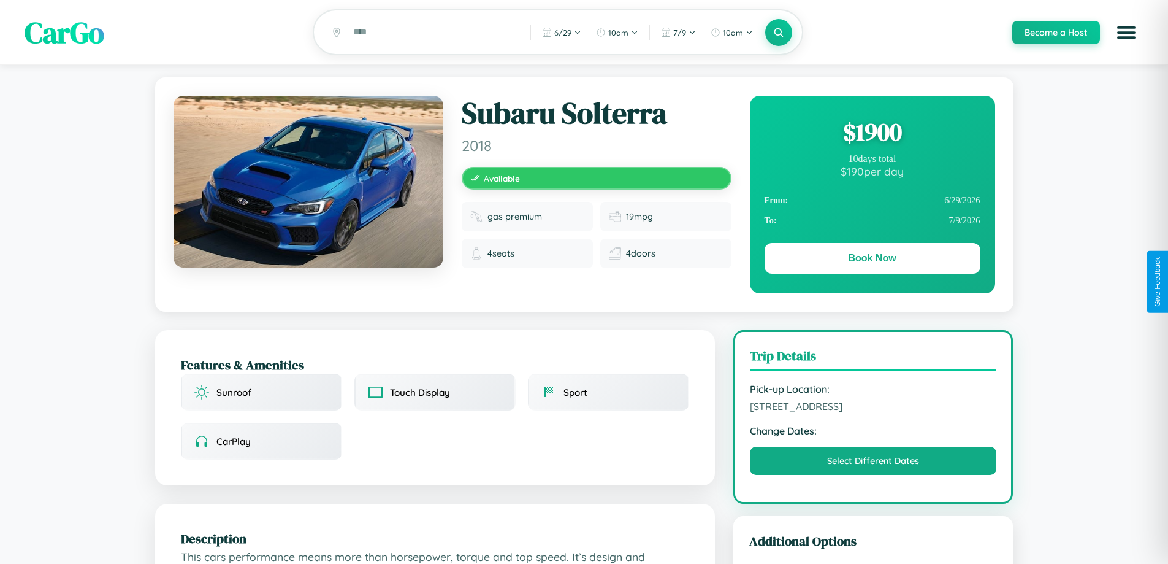
click at [872, 134] on div "$ 1900" at bounding box center [873, 131] width 216 height 33
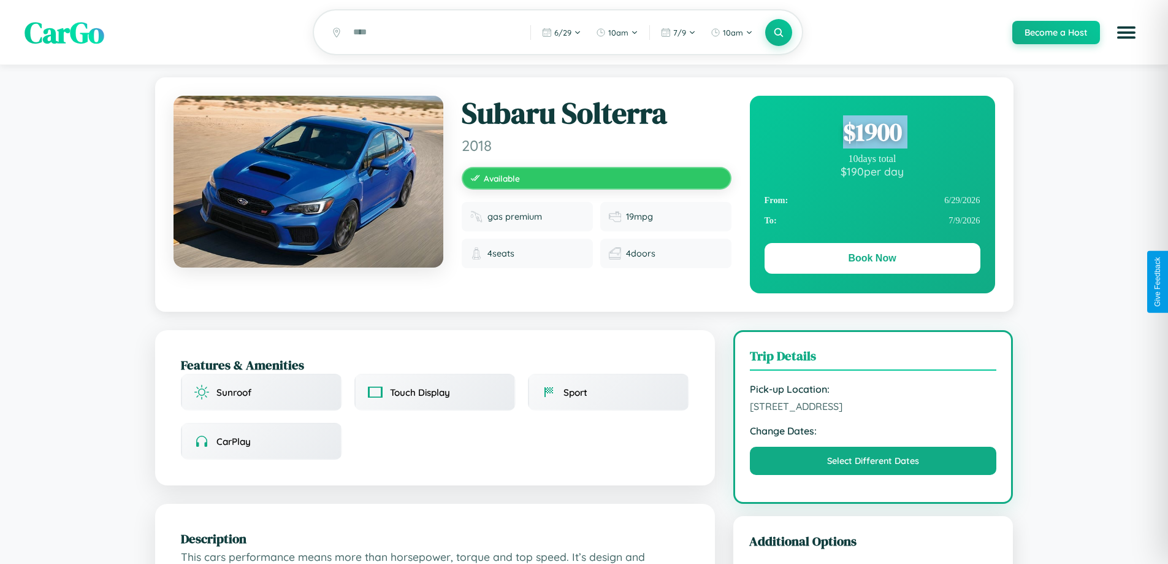
click at [872, 134] on div "$ 1900" at bounding box center [873, 131] width 216 height 33
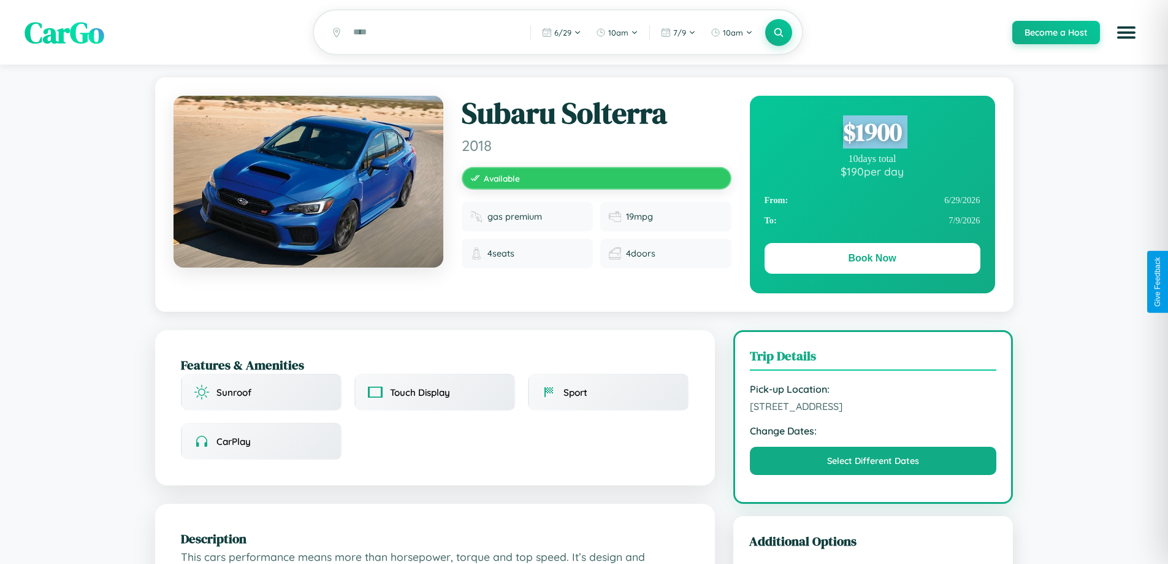
click at [872, 134] on div "$ 1900" at bounding box center [873, 131] width 216 height 33
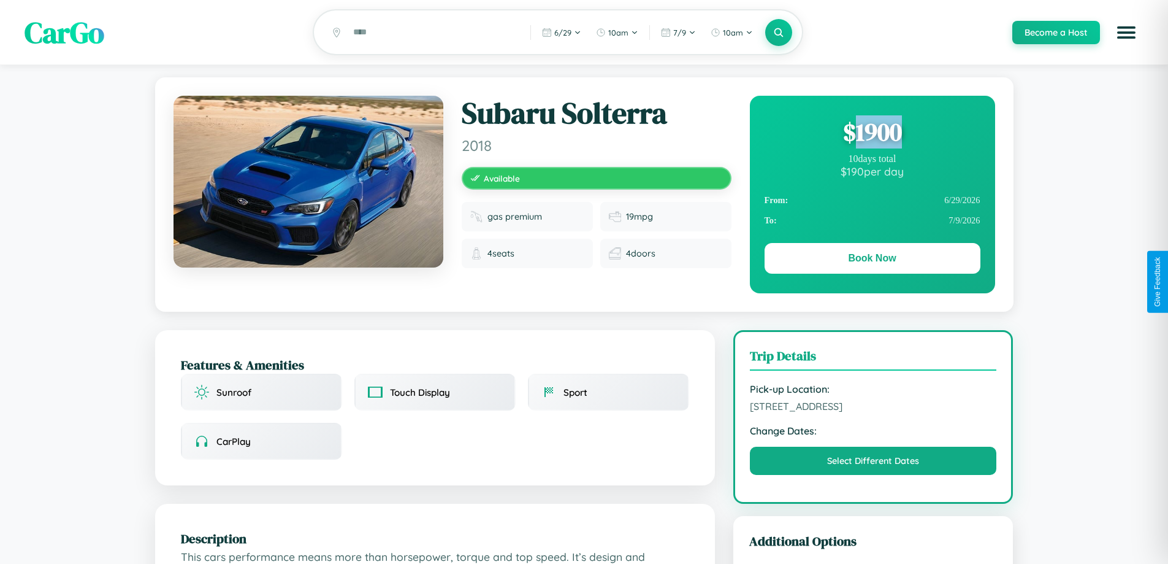
click at [872, 134] on div "$ 1900" at bounding box center [873, 131] width 216 height 33
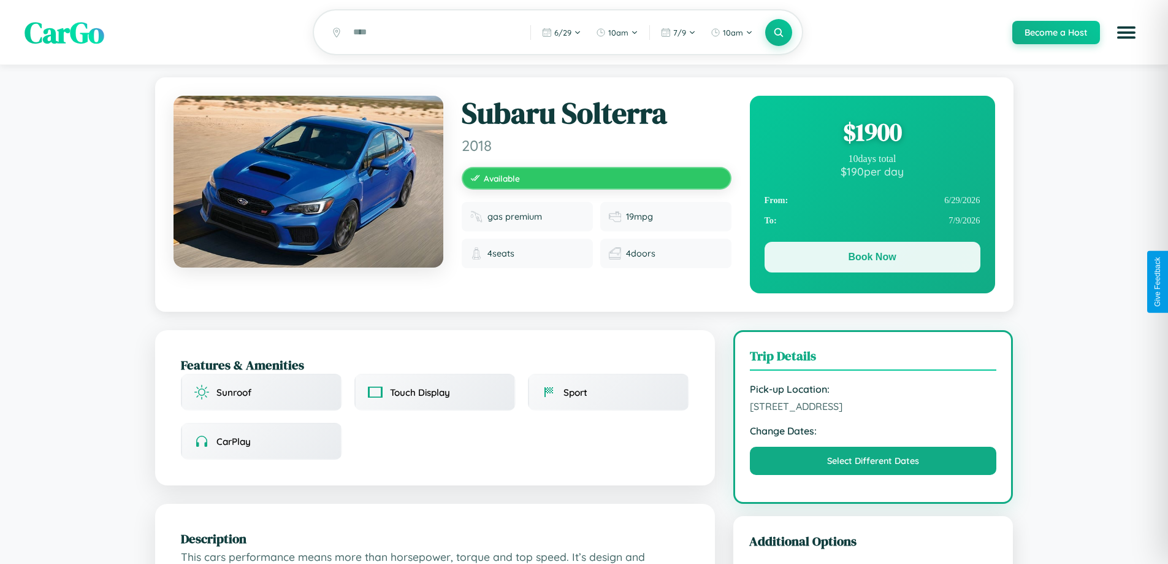
click at [872, 259] on button "Book Now" at bounding box center [873, 257] width 216 height 31
